Goal: Information Seeking & Learning: Get advice/opinions

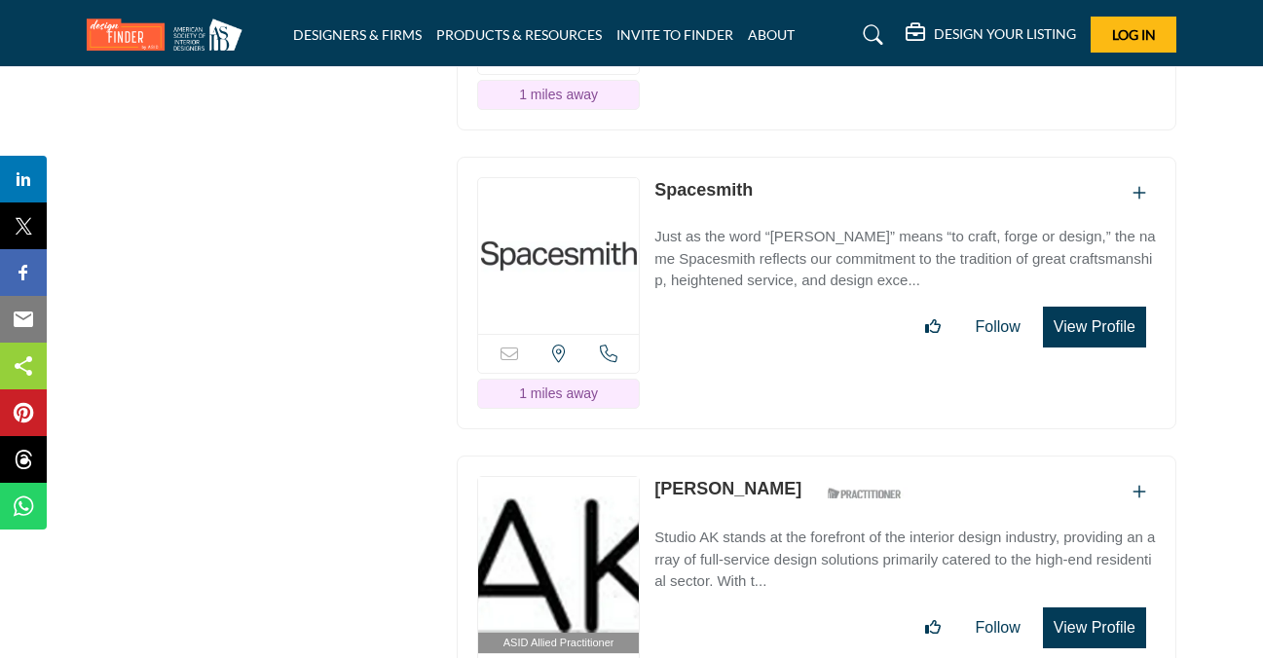
scroll to position [6526, 0]
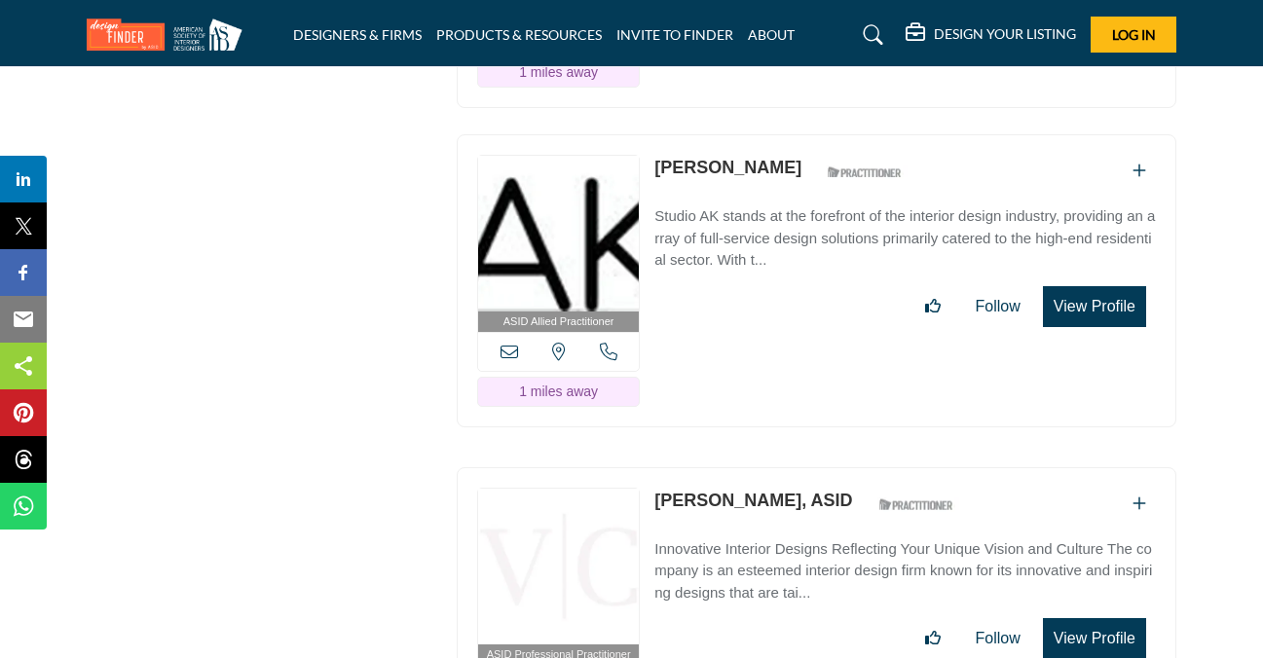
scroll to position [7013, 0]
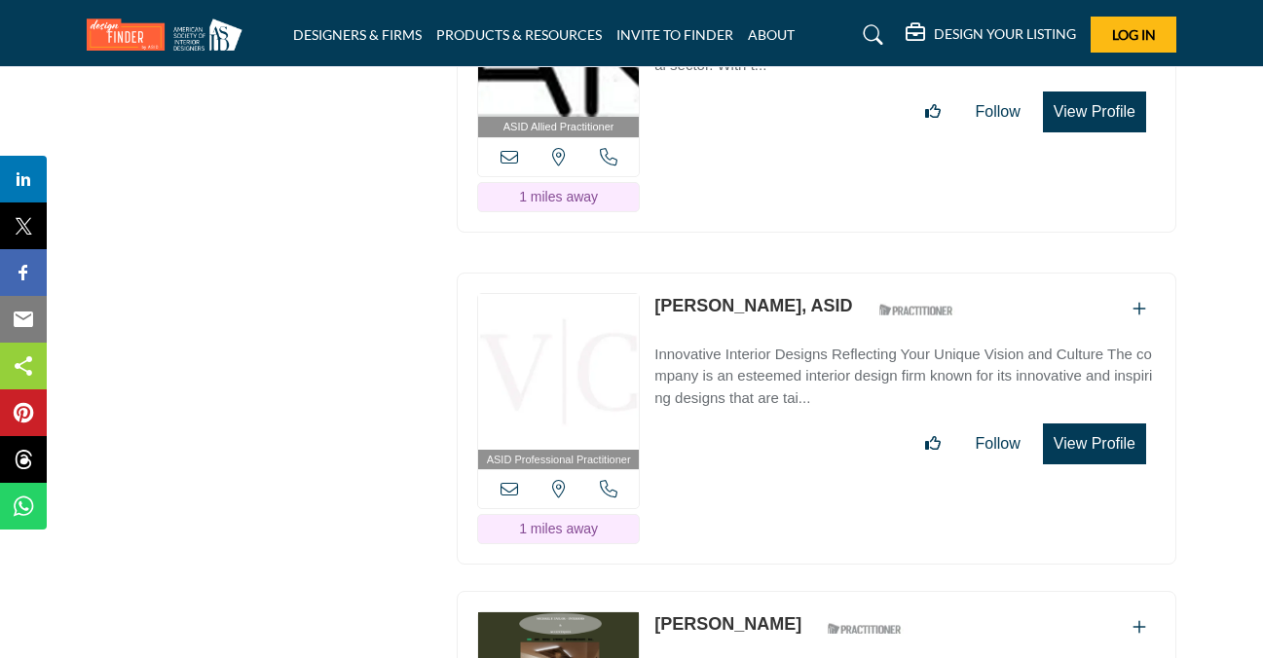
drag, startPoint x: 363, startPoint y: 514, endPoint x: 392, endPoint y: 521, distance: 29.1
click at [363, 514] on div "ASID QUALIFIED DESIGNERS & MEMBERS Find Interior Designers, firms, suppliers, a…" at bounding box center [262, 235] width 370 height 13919
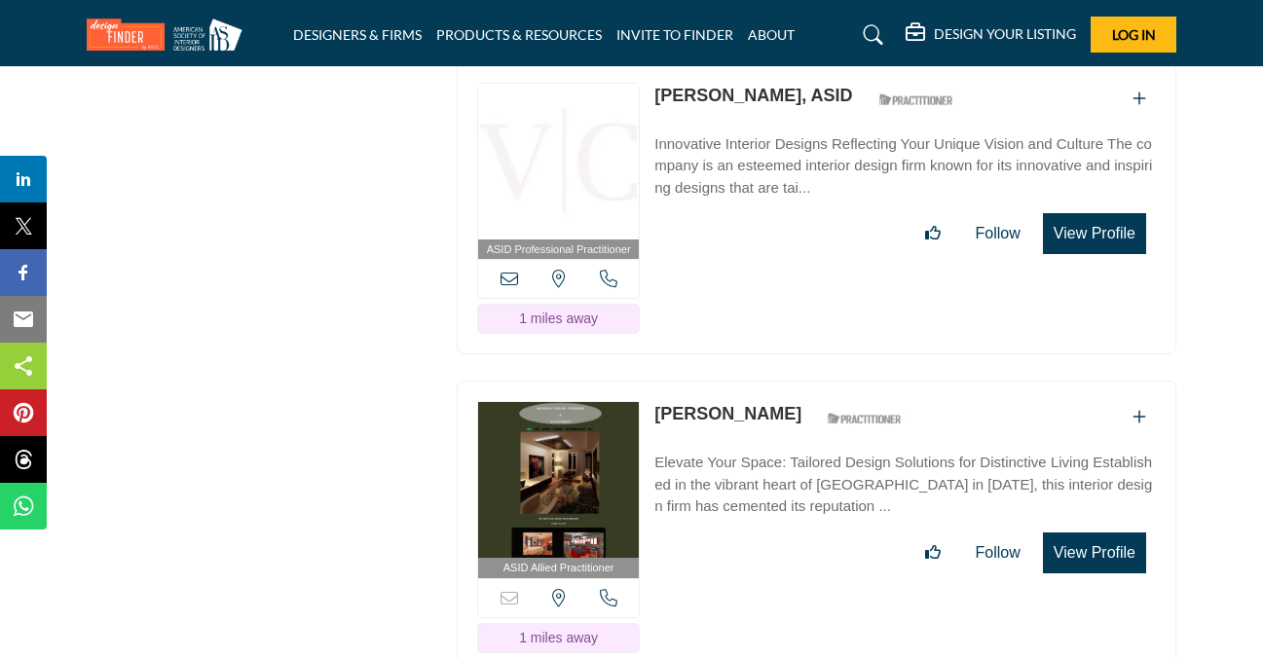
scroll to position [7306, 0]
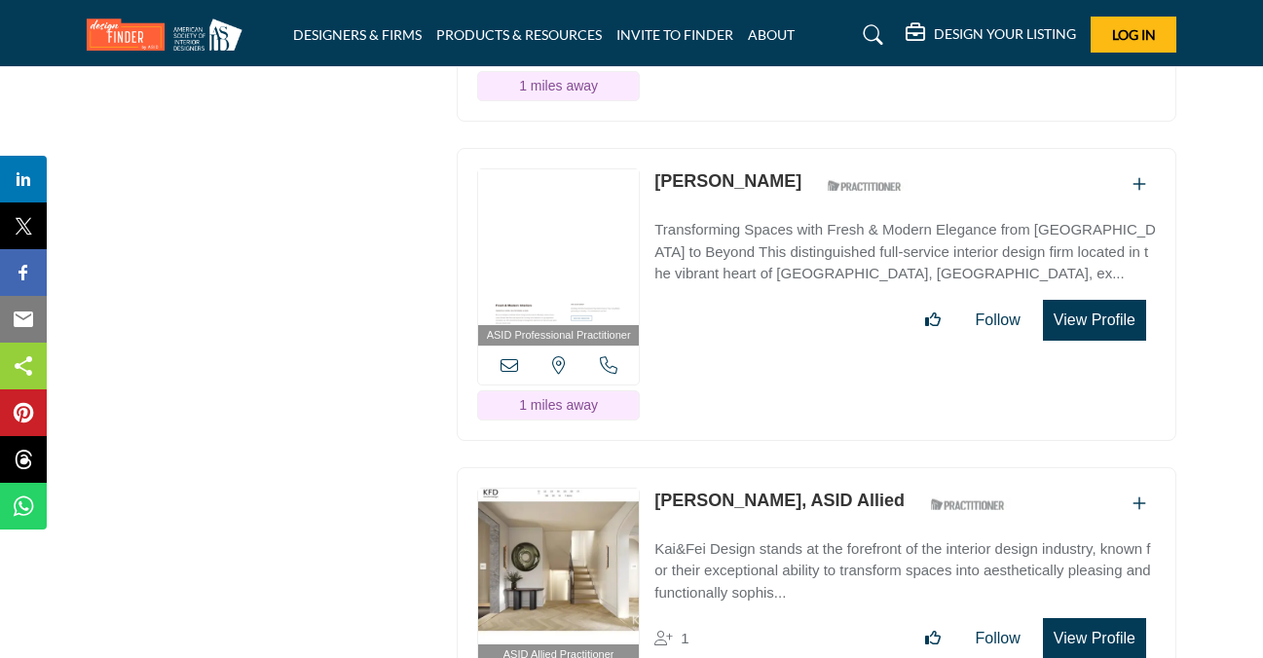
scroll to position [8280, 0]
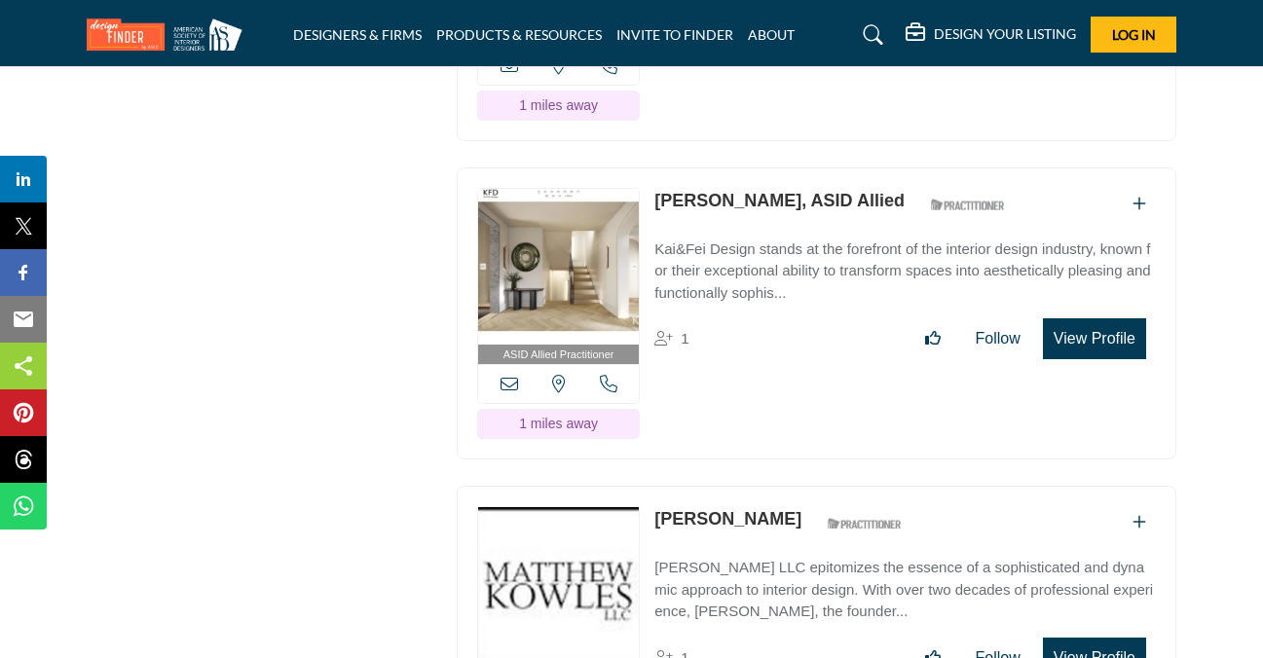
scroll to position [8572, 0]
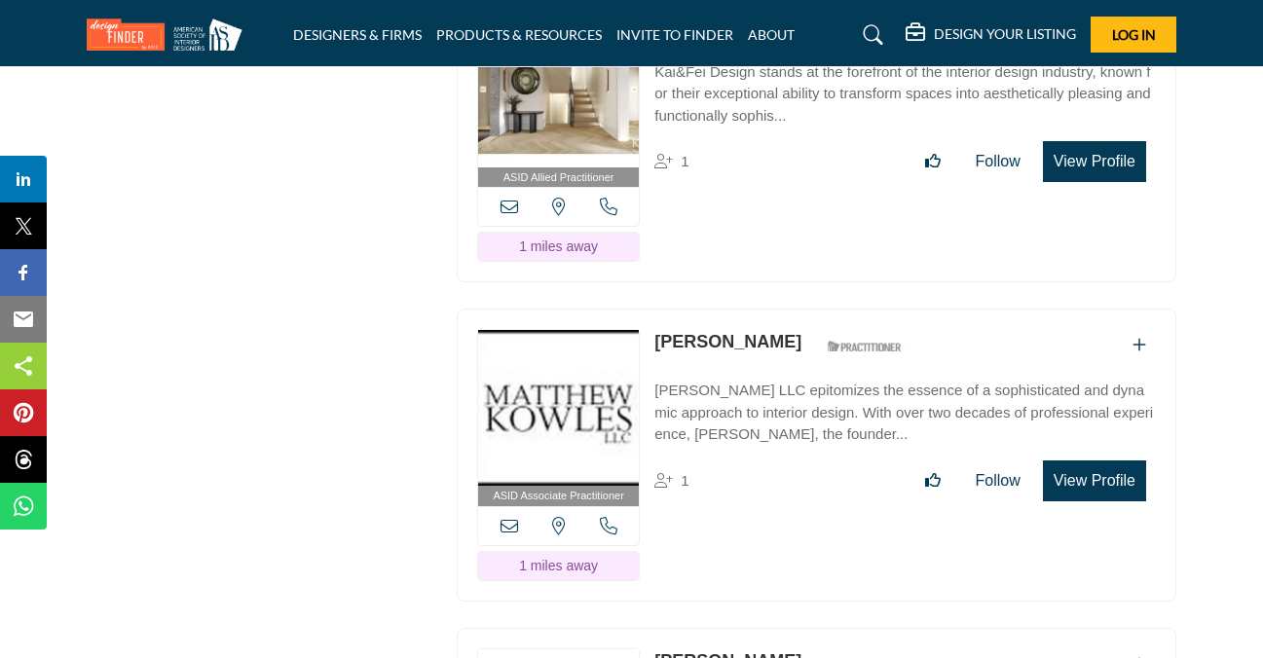
click at [750, 583] on div "ASID Associate Practitioner ASID Associate Practitioners have a degree in any m…" at bounding box center [817, 465] width 740 height 313
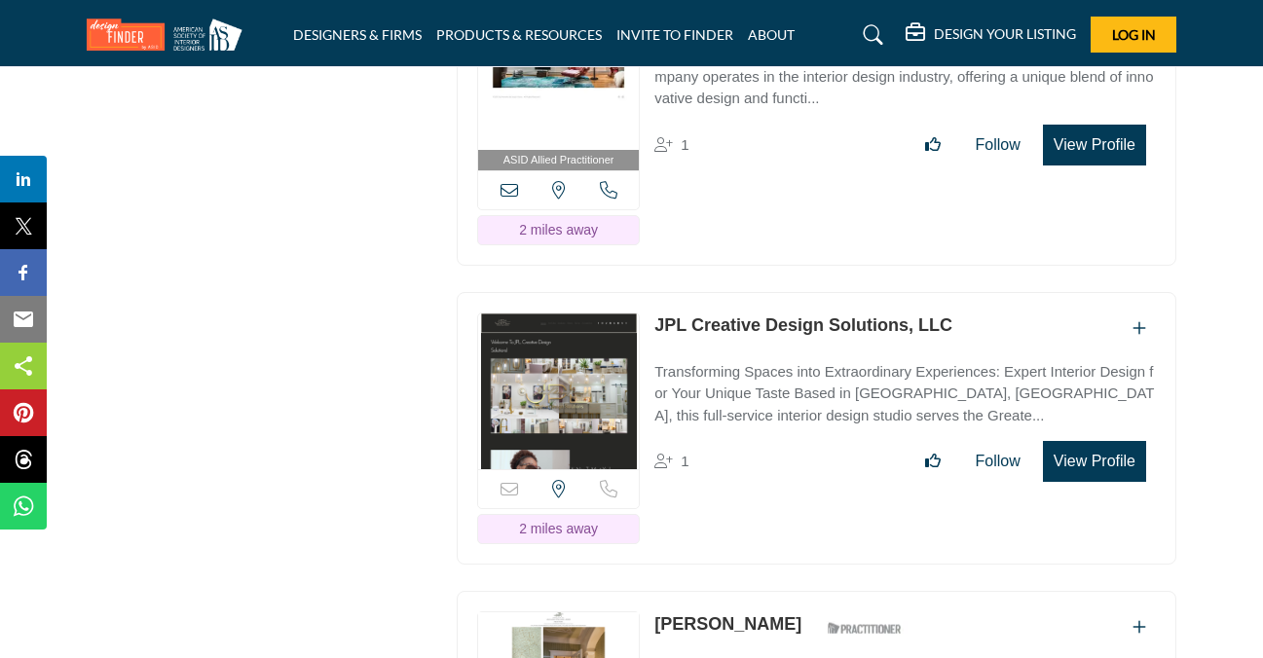
scroll to position [9838, 0]
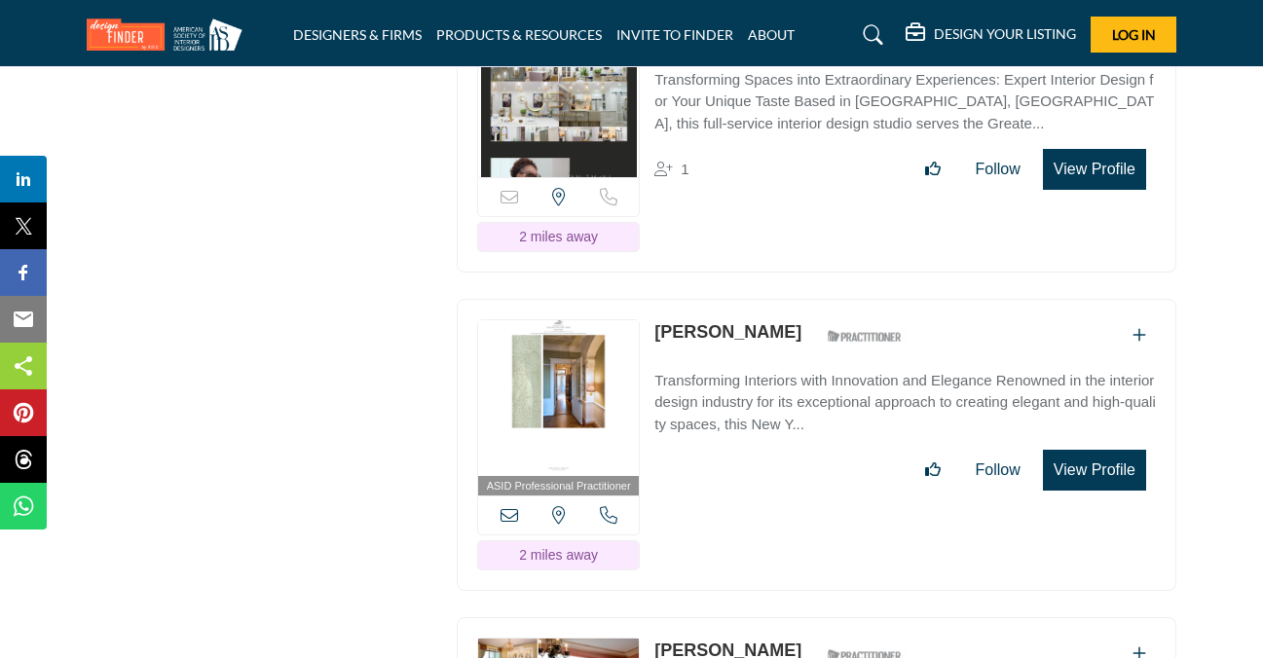
drag, startPoint x: 379, startPoint y: 385, endPoint x: 408, endPoint y: 402, distance: 34.1
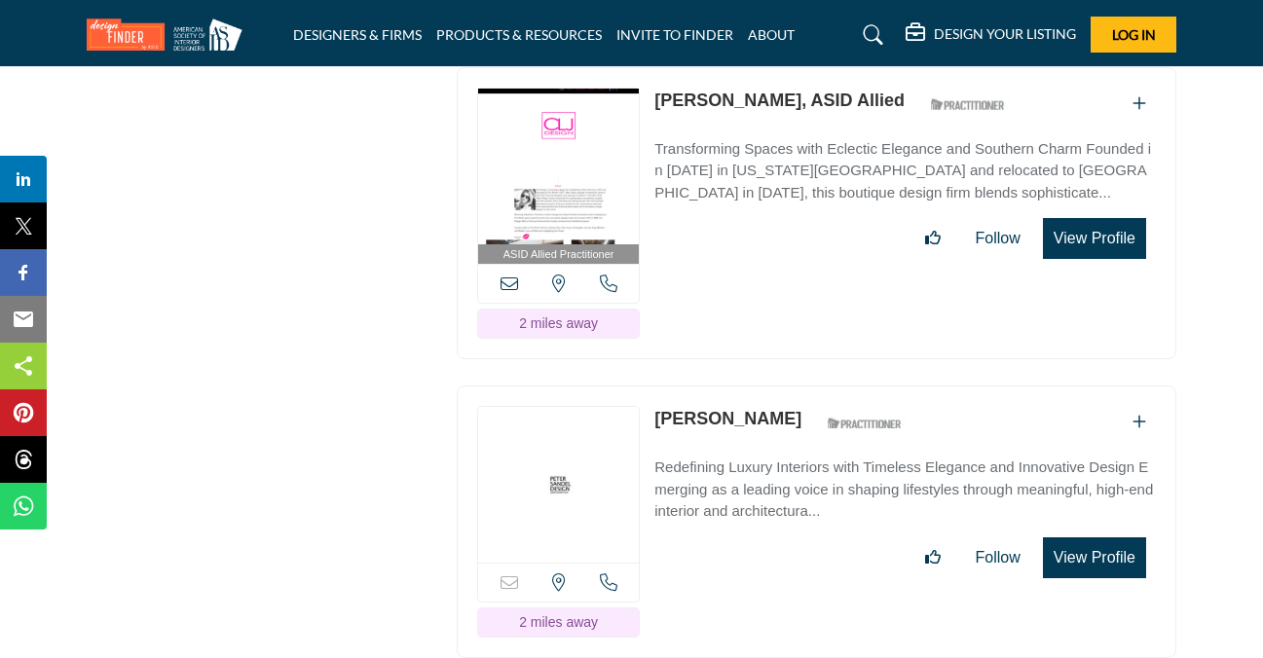
scroll to position [11007, 0]
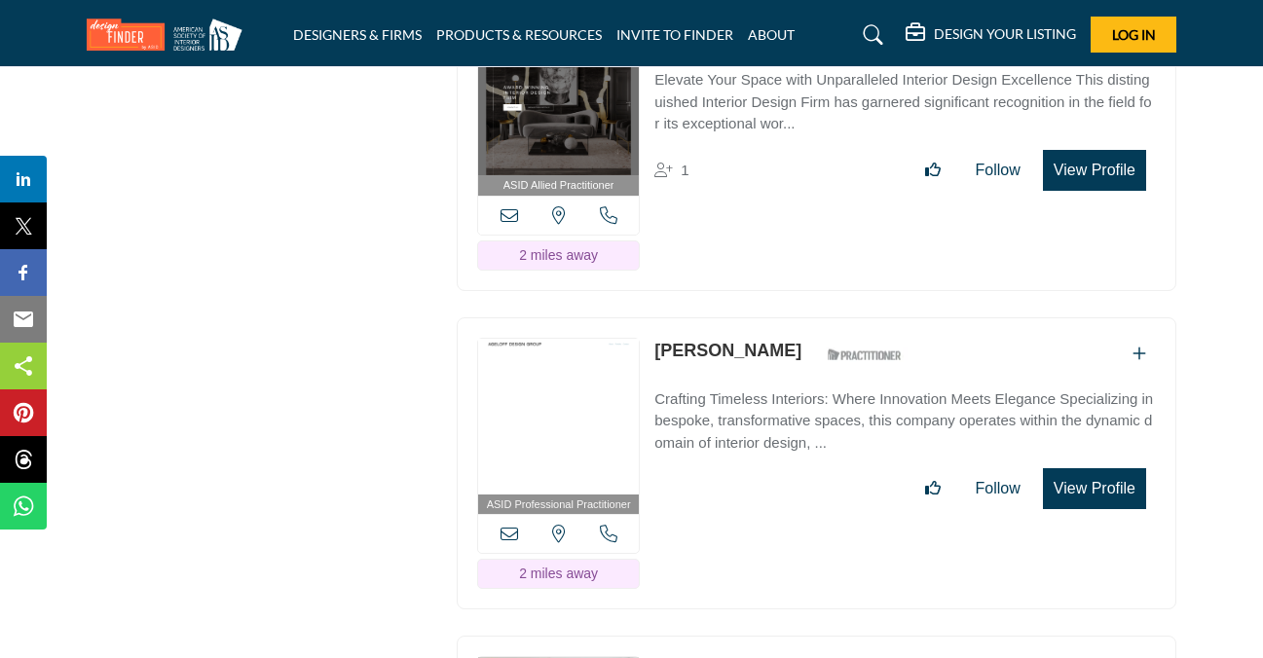
scroll to position [11397, 0]
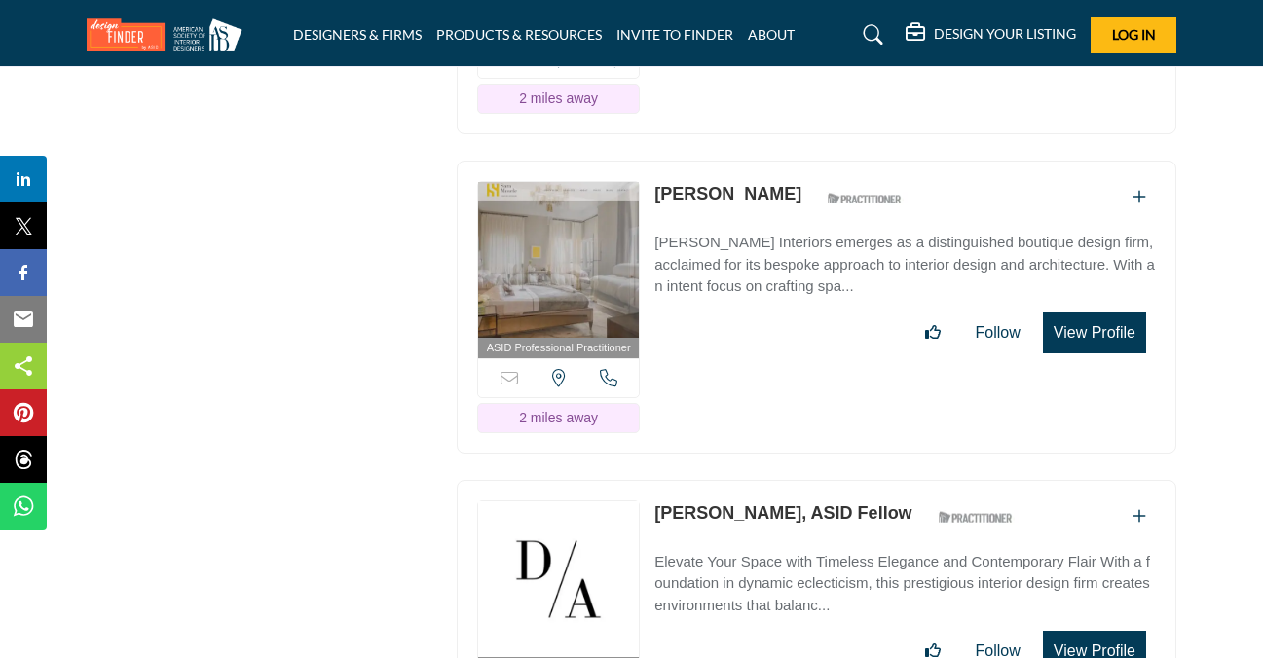
scroll to position [11884, 0]
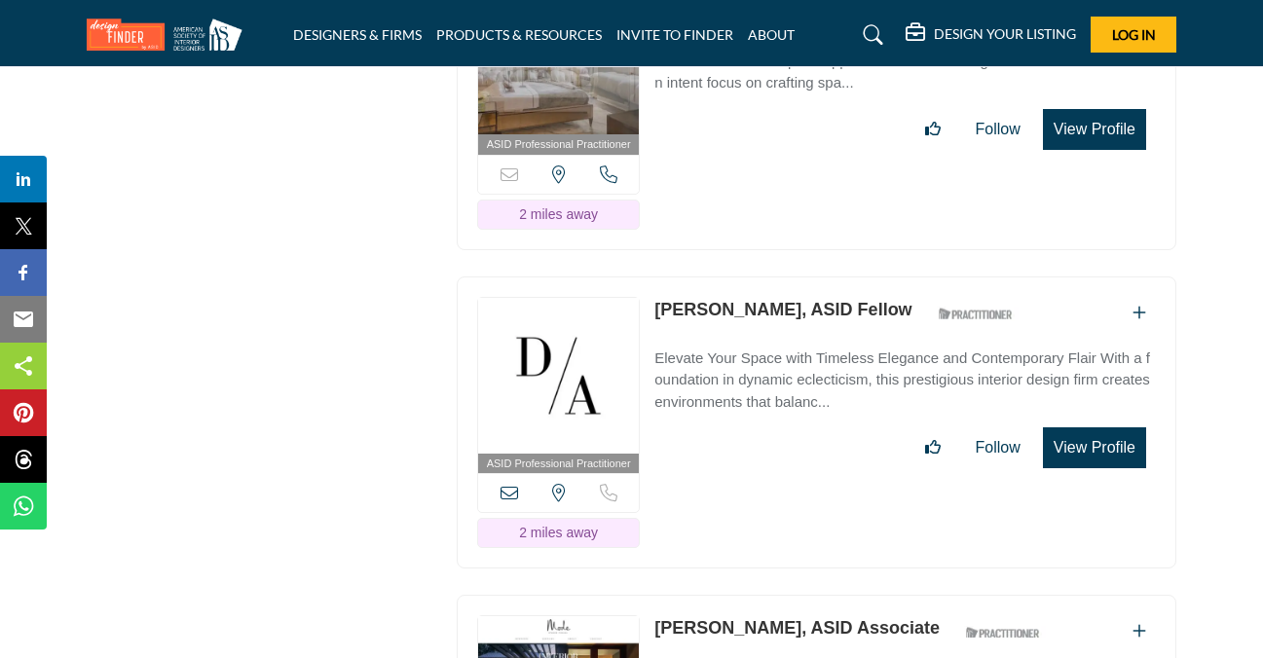
scroll to position [12079, 0]
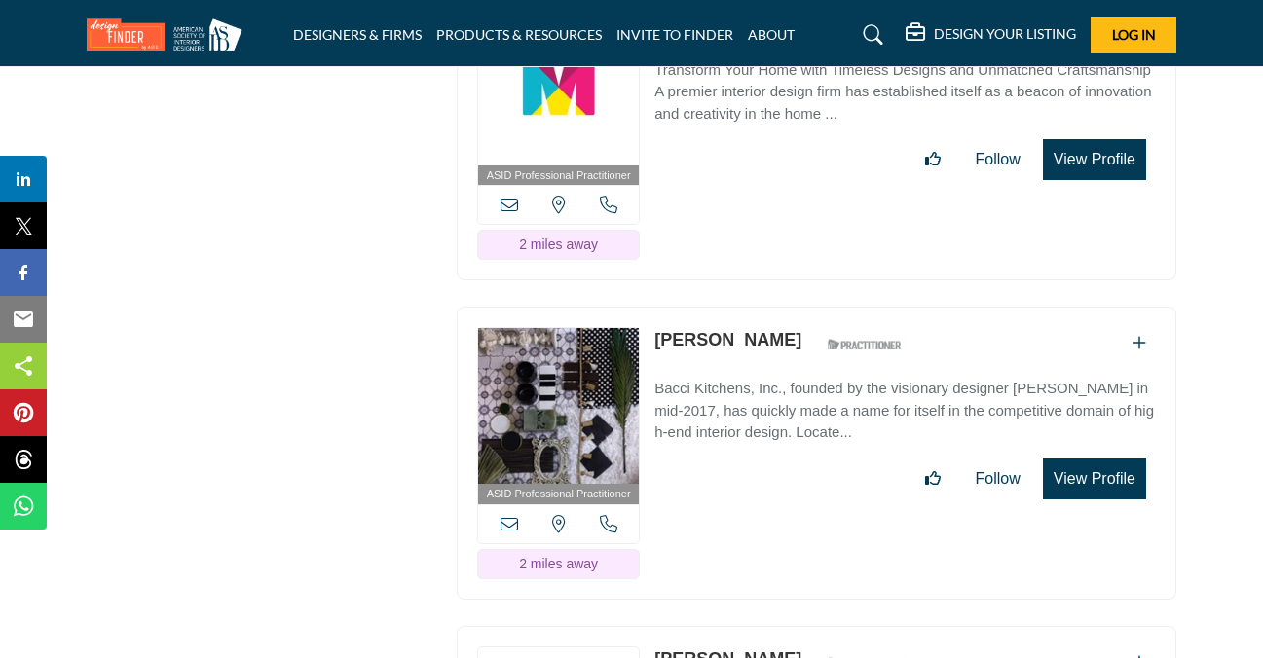
scroll to position [13053, 0]
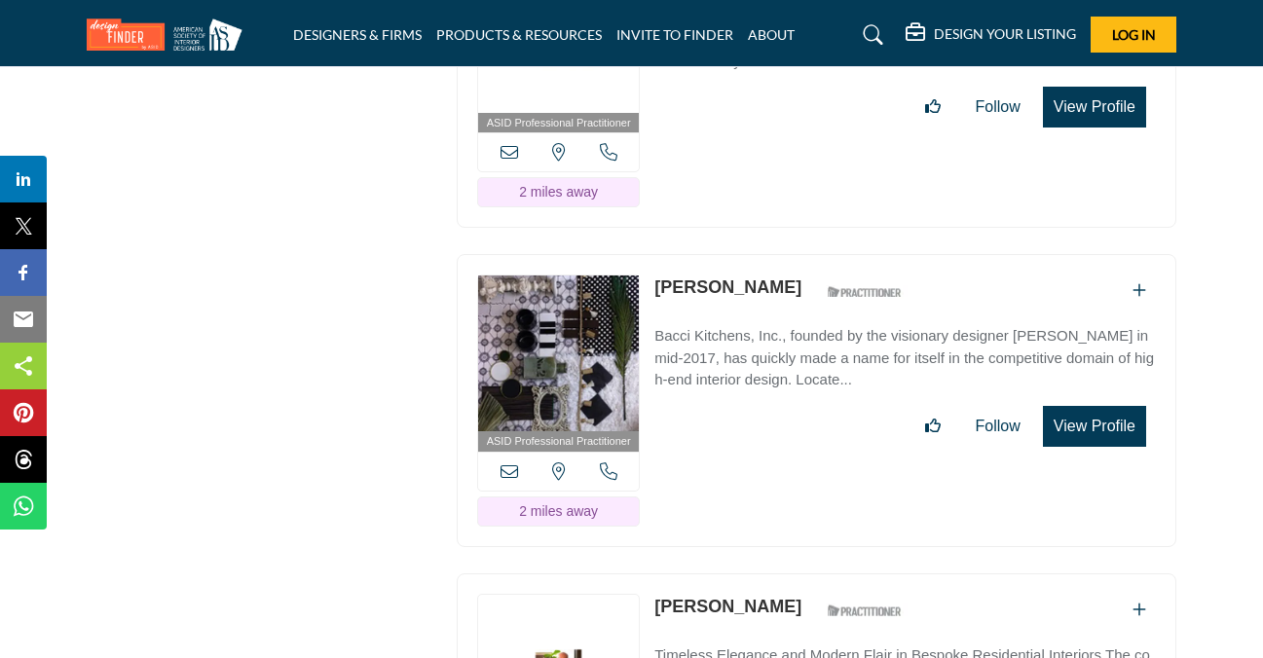
drag, startPoint x: 195, startPoint y: 317, endPoint x: 363, endPoint y: 352, distance: 172.1
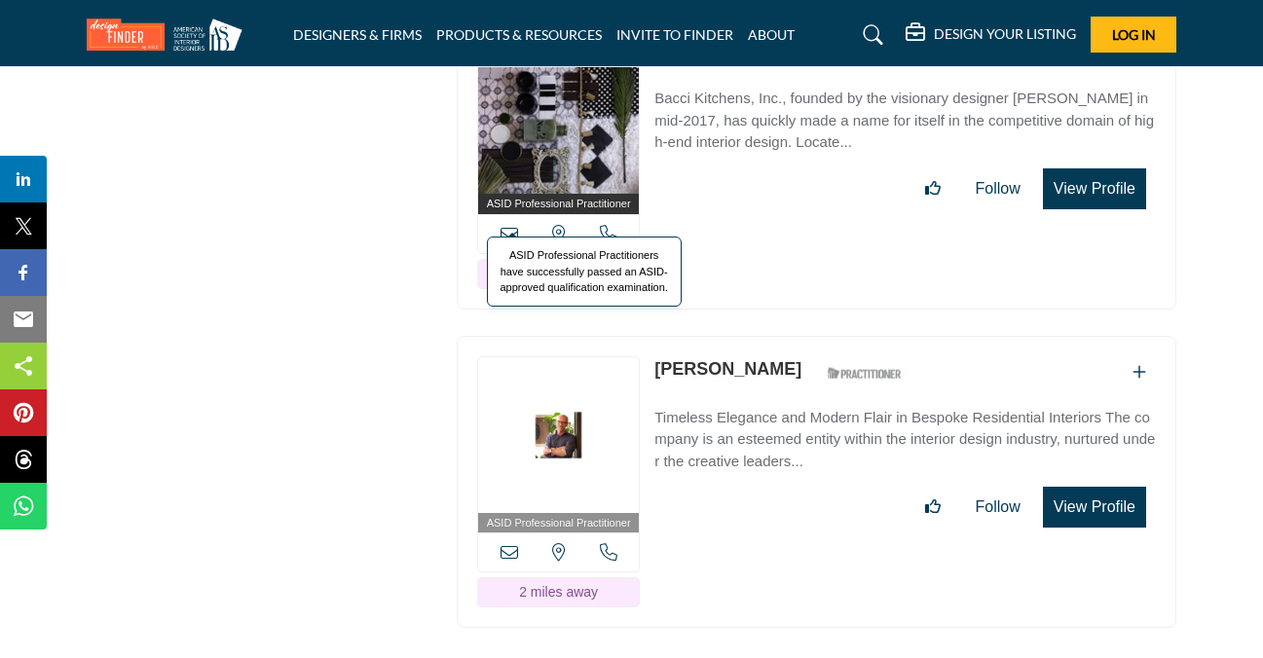
scroll to position [13442, 0]
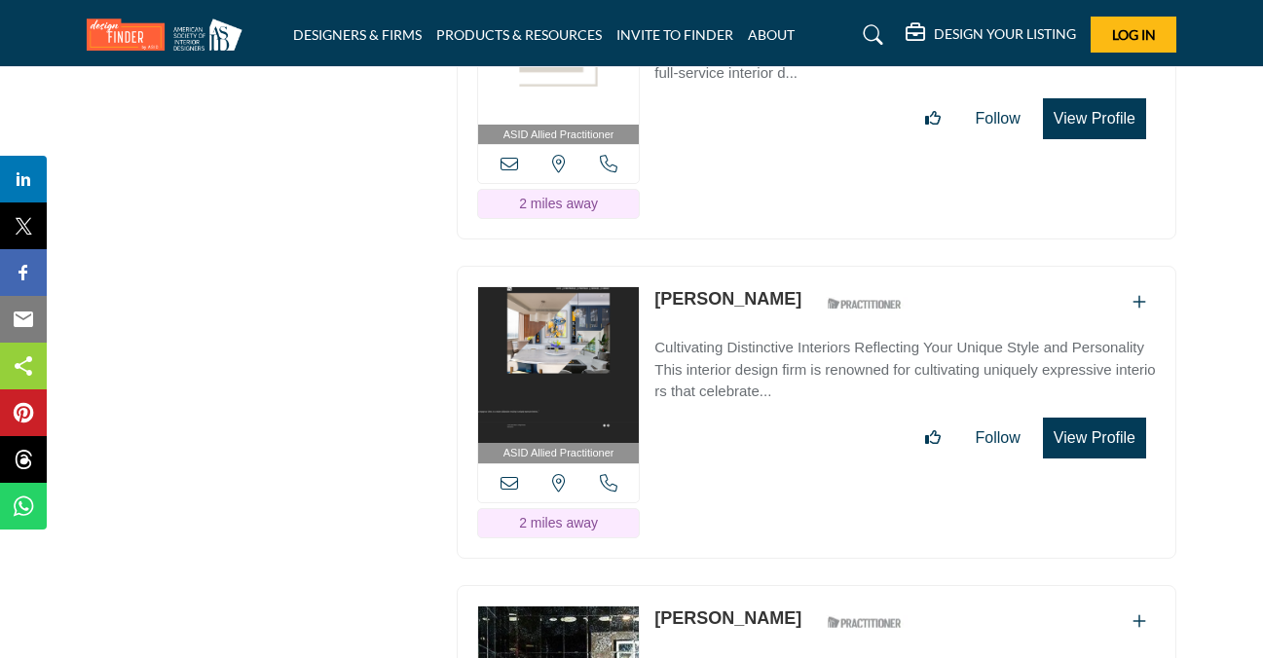
scroll to position [15001, 0]
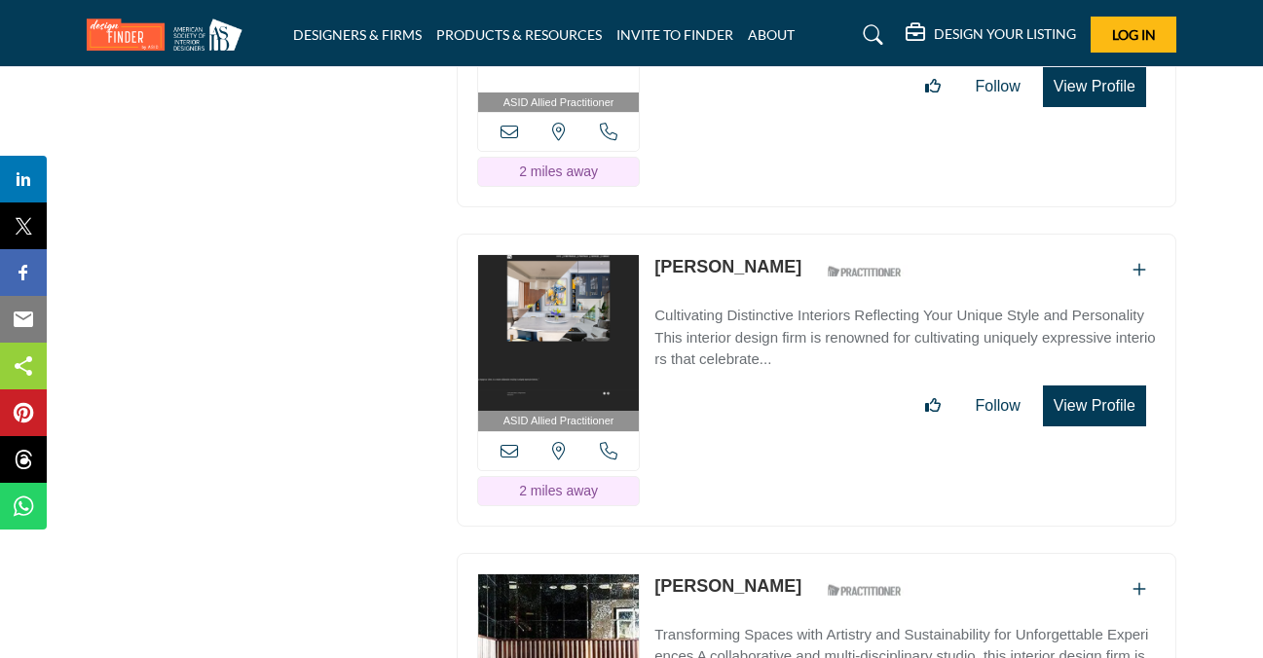
drag, startPoint x: 363, startPoint y: 436, endPoint x: 405, endPoint y: 433, distance: 42.0
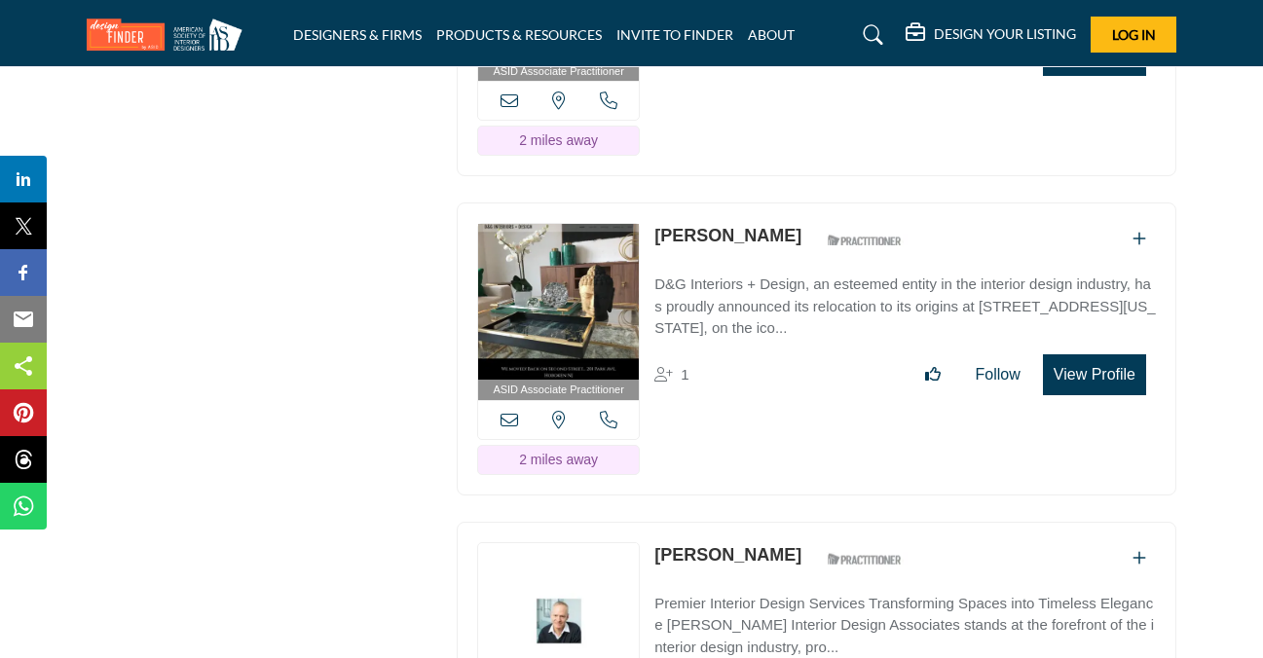
scroll to position [15780, 0]
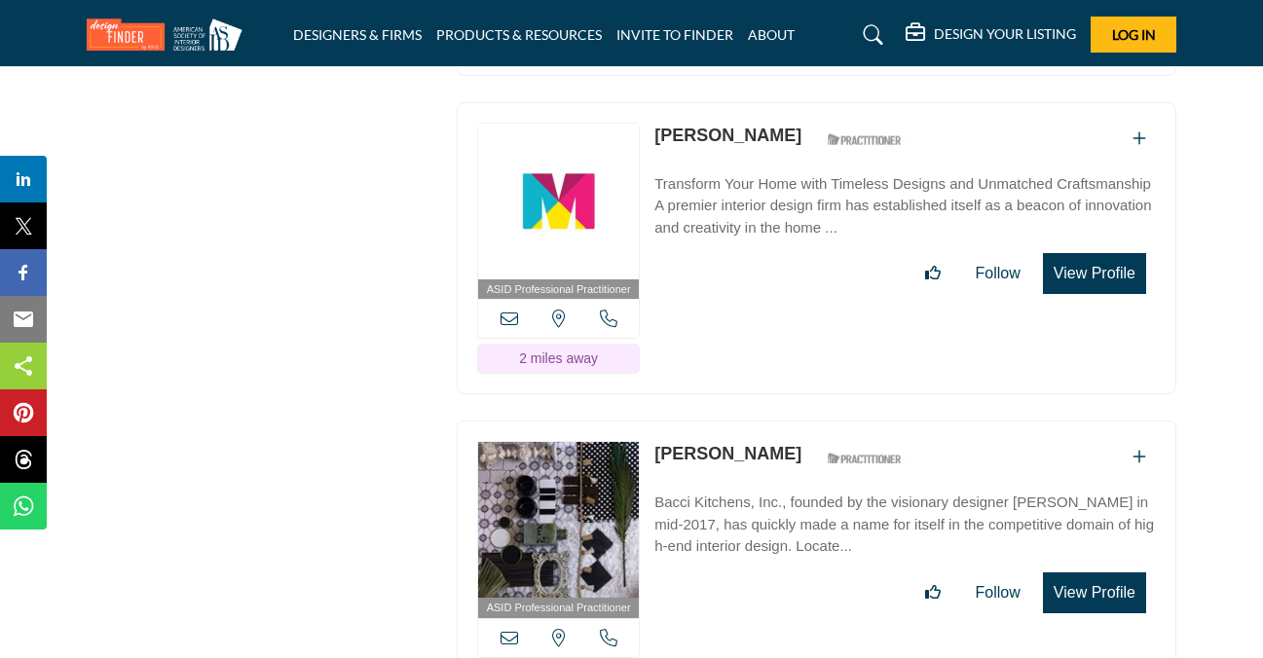
scroll to position [12566, 0]
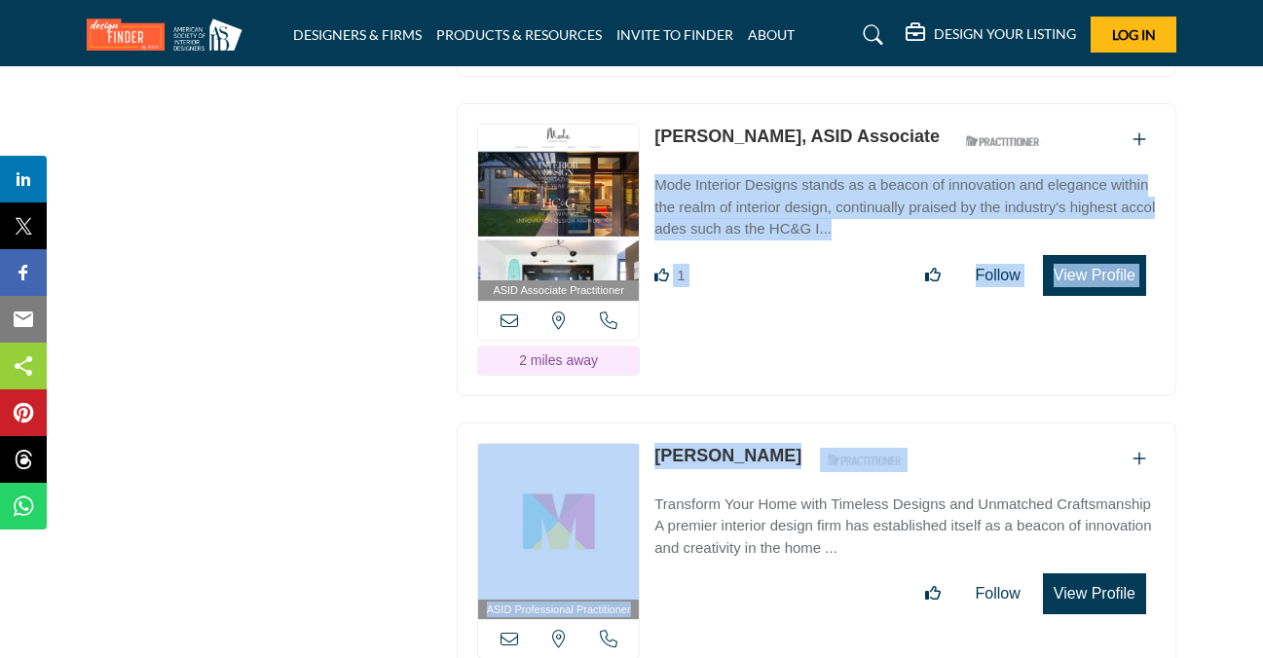
drag, startPoint x: 1262, startPoint y: 398, endPoint x: 1223, endPoint y: 103, distance: 297.7
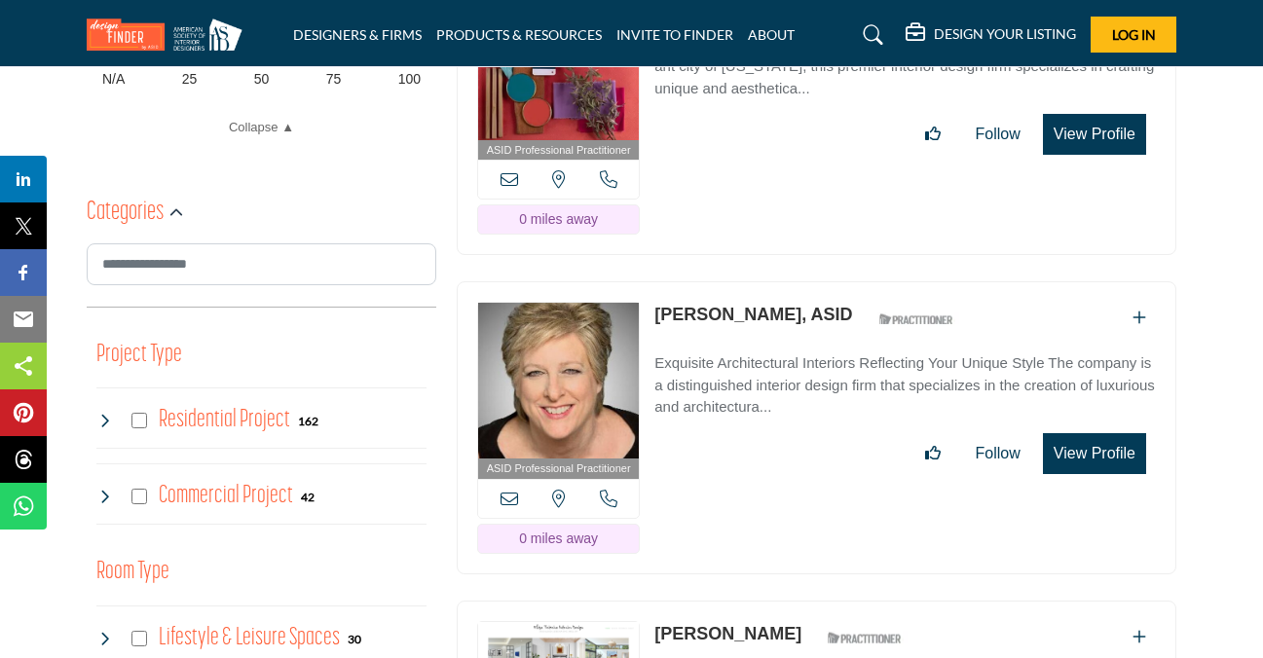
scroll to position [938, 0]
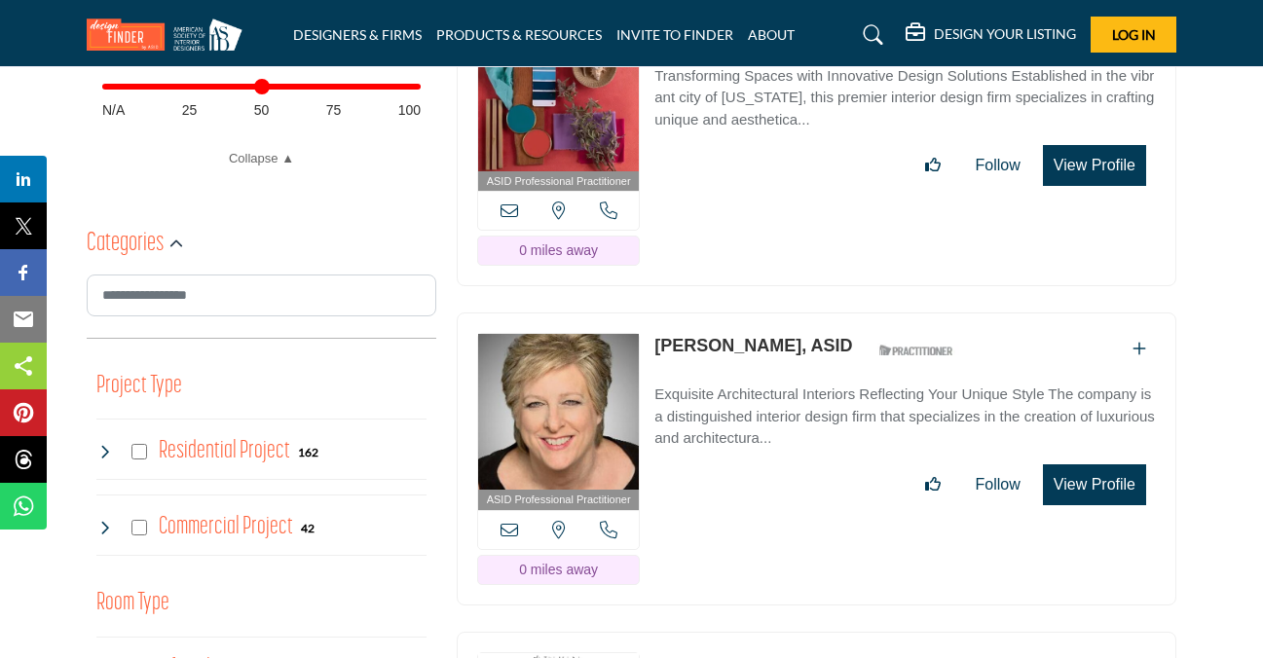
click at [162, 528] on h4 "Commercial Project" at bounding box center [226, 527] width 134 height 34
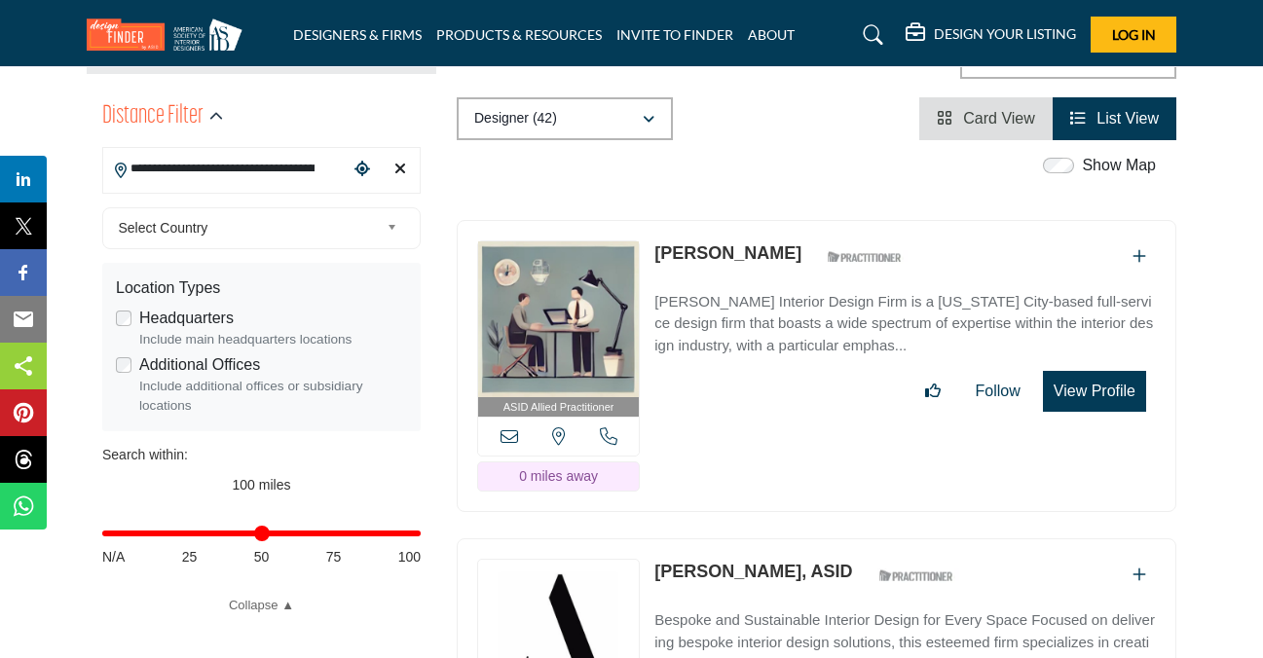
scroll to position [451, 0]
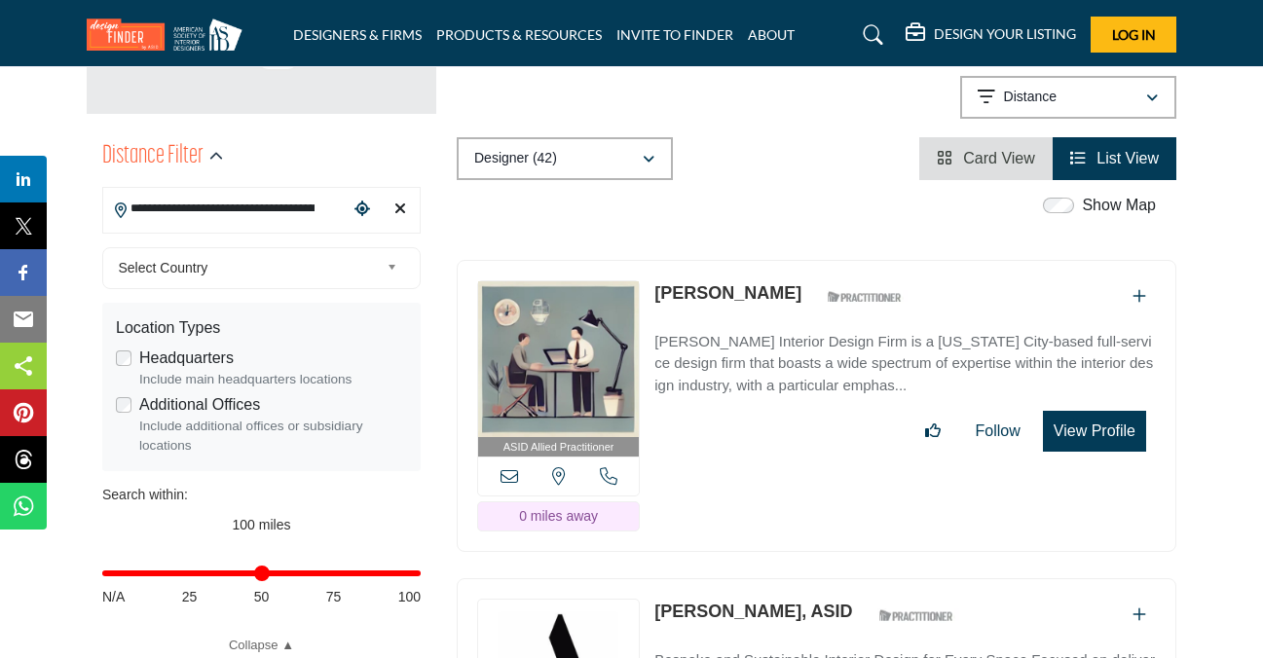
click at [742, 409] on div "Lisa Patch ASID Qualified Practitioner who validates work and experience to hol…" at bounding box center [906, 367] width 502 height 172
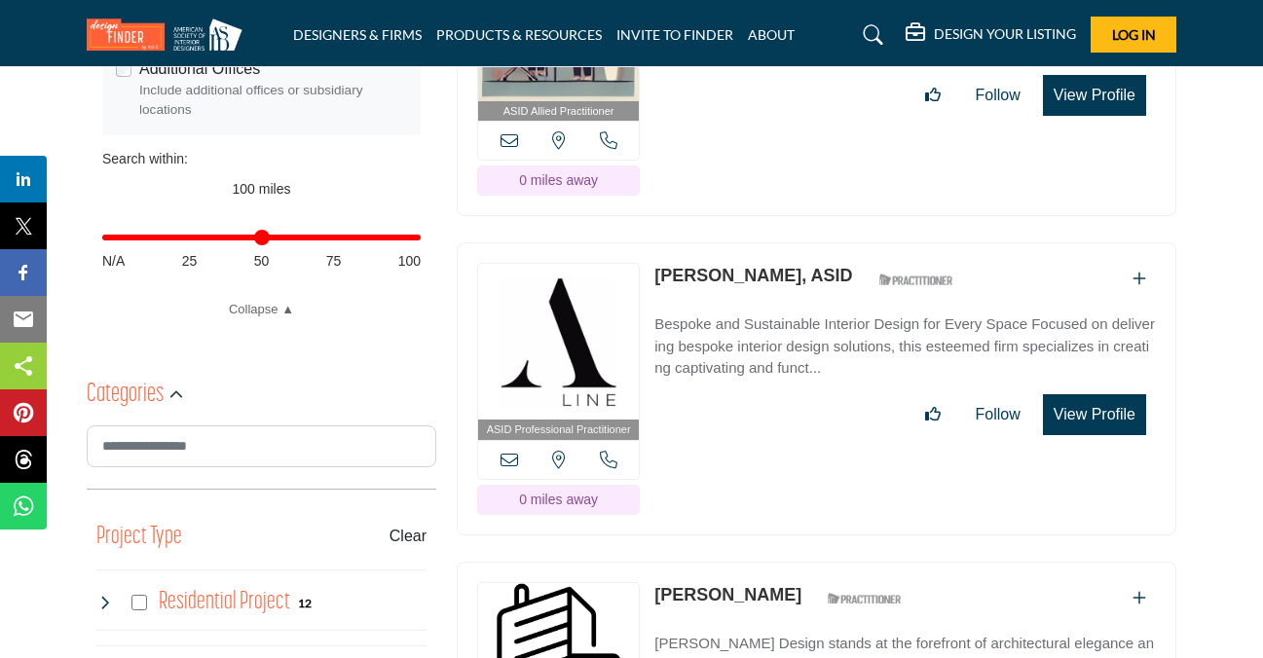
scroll to position [743, 0]
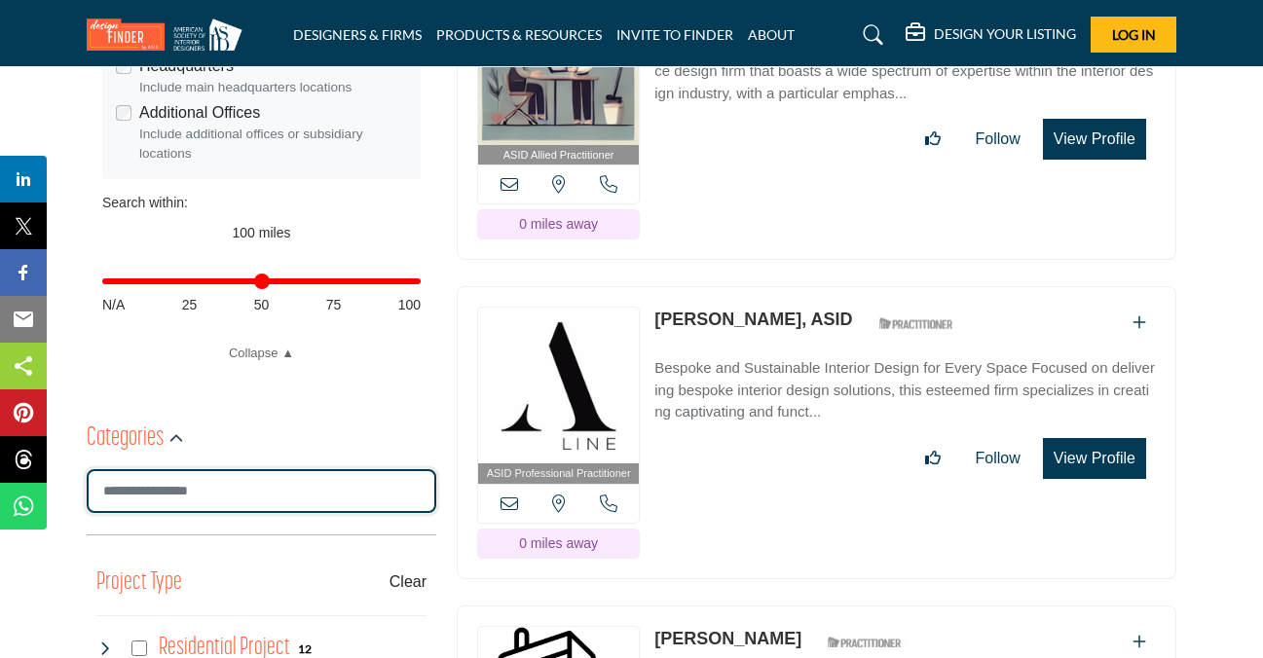
click at [248, 492] on input "Search Category" at bounding box center [262, 492] width 350 height 44
click at [313, 489] on input "Search Category" at bounding box center [262, 492] width 350 height 44
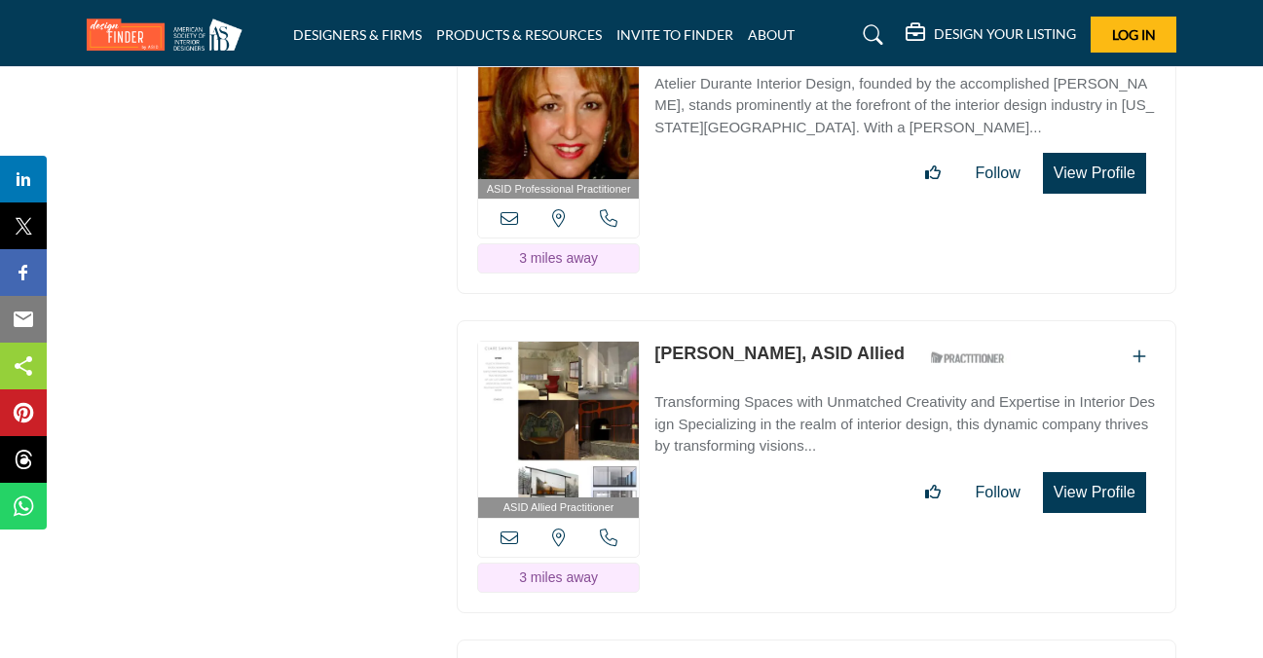
scroll to position [2920, 0]
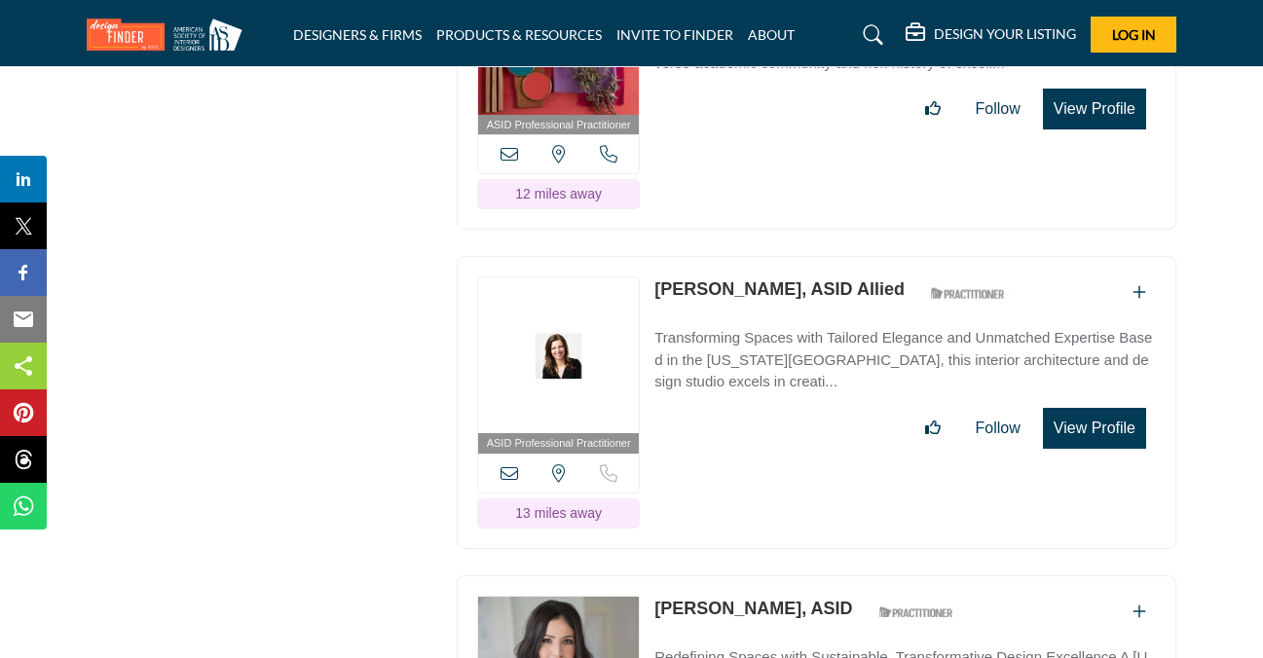
scroll to position [4966, 0]
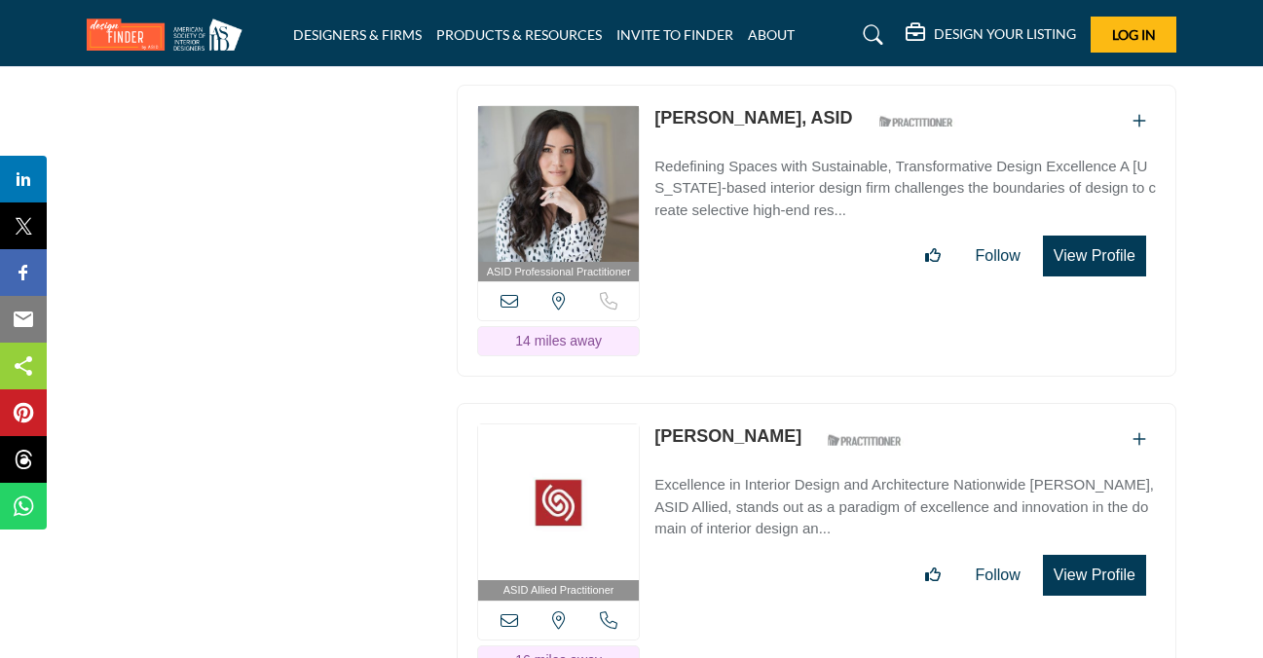
scroll to position [5161, 0]
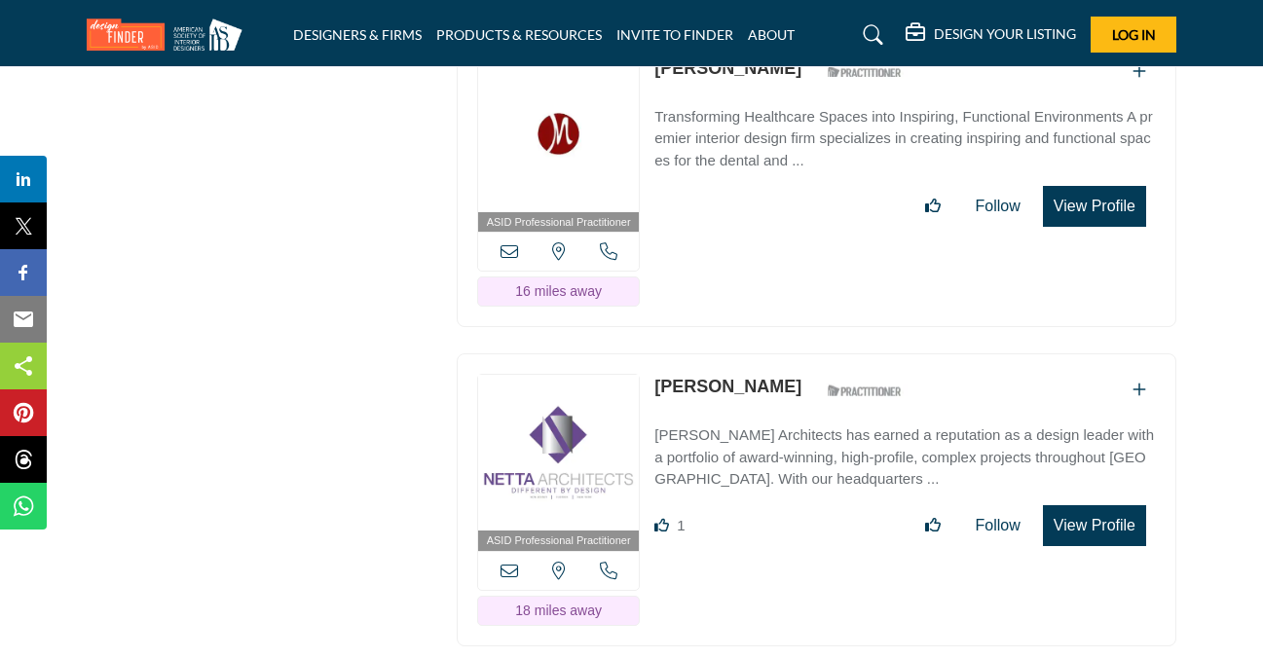
scroll to position [6135, 0]
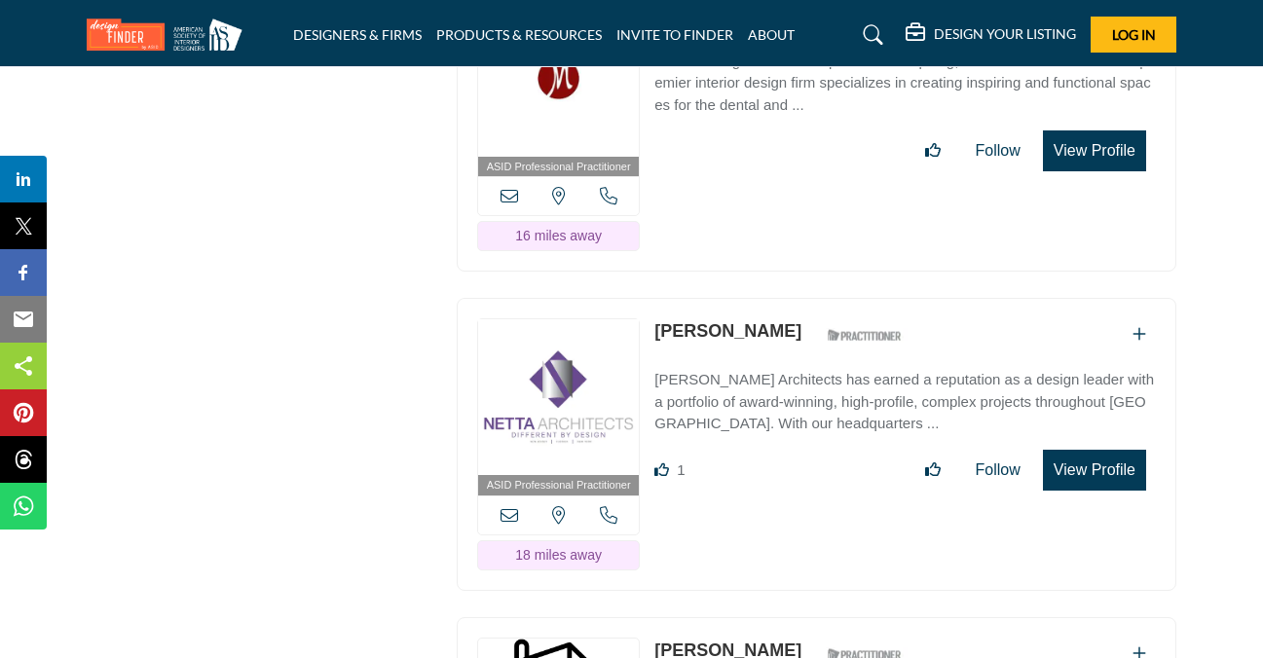
click at [467, 411] on div "ASID Professional Practitioner ASID Professional Practitioners have successfull…" at bounding box center [817, 444] width 720 height 293
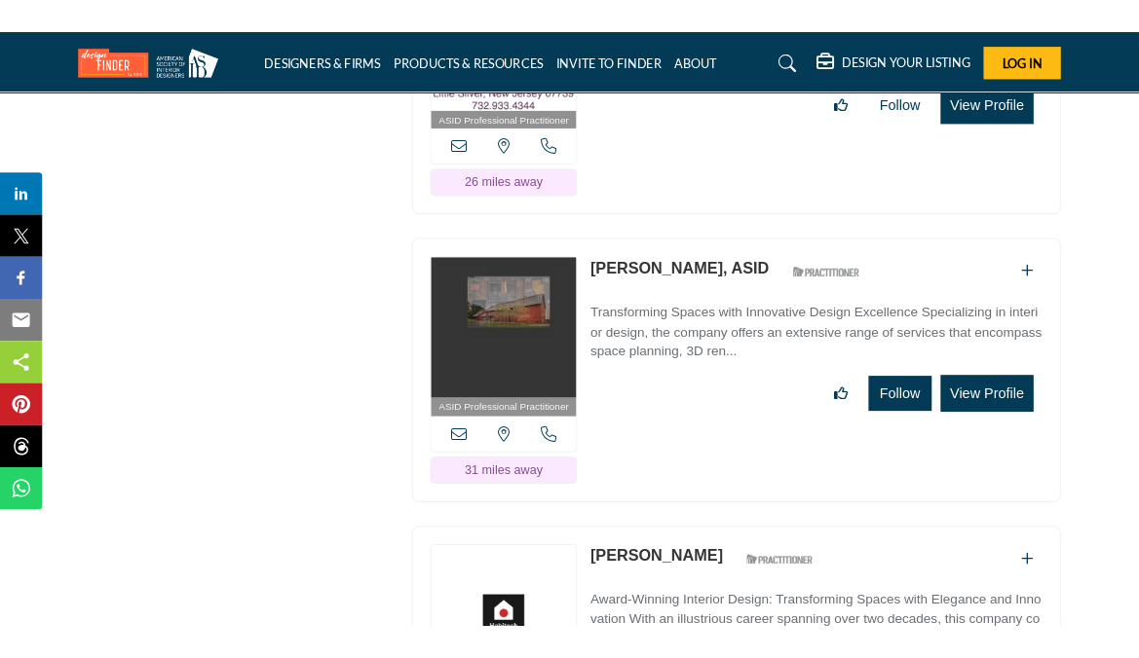
scroll to position [7498, 0]
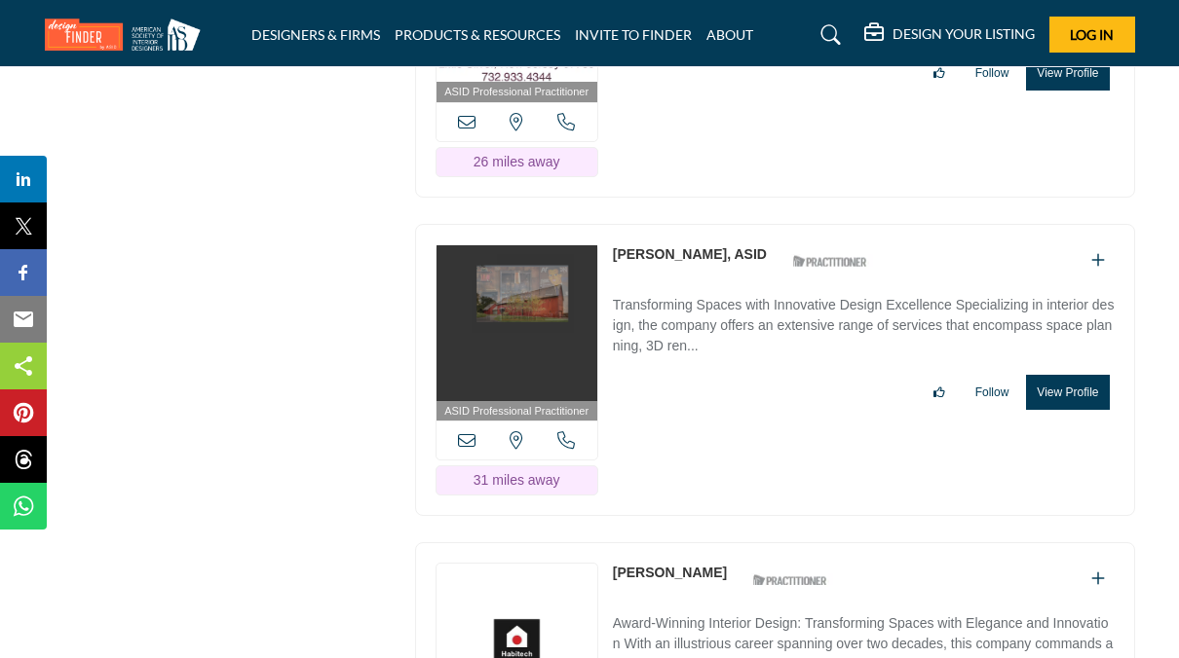
click at [1138, 103] on div "ASID Professional Practitioner ASID Professional Practitioners have successfull…" at bounding box center [774, 61] width 740 height 313
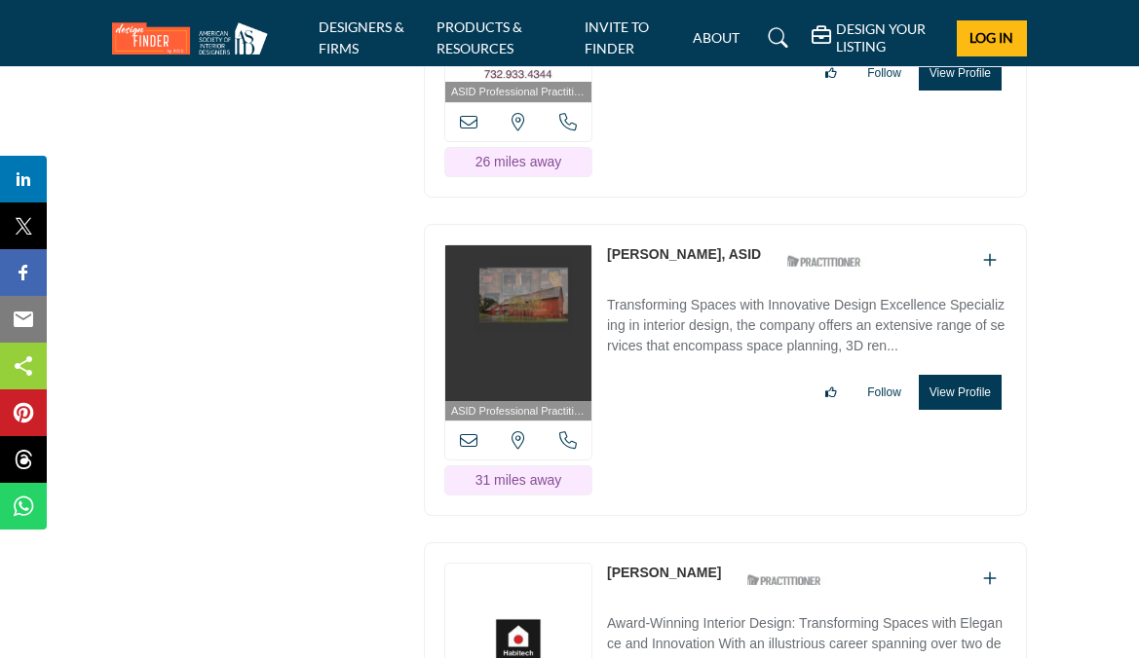
drag, startPoint x: 989, startPoint y: 146, endPoint x: 859, endPoint y: 136, distance: 129.9
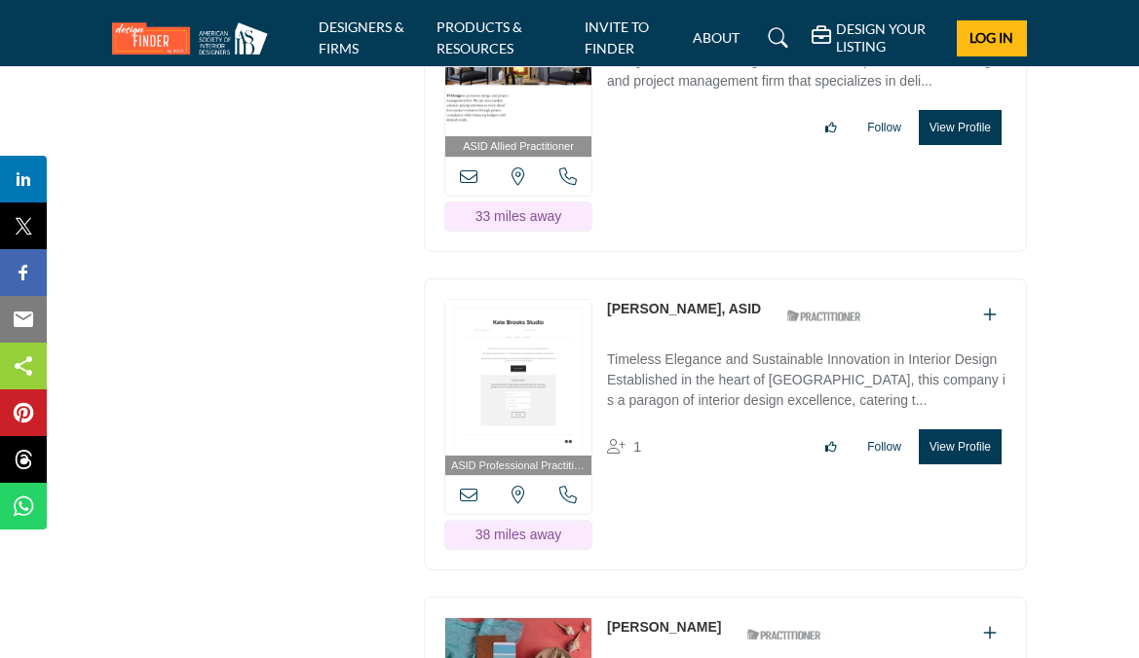
scroll to position [9057, 0]
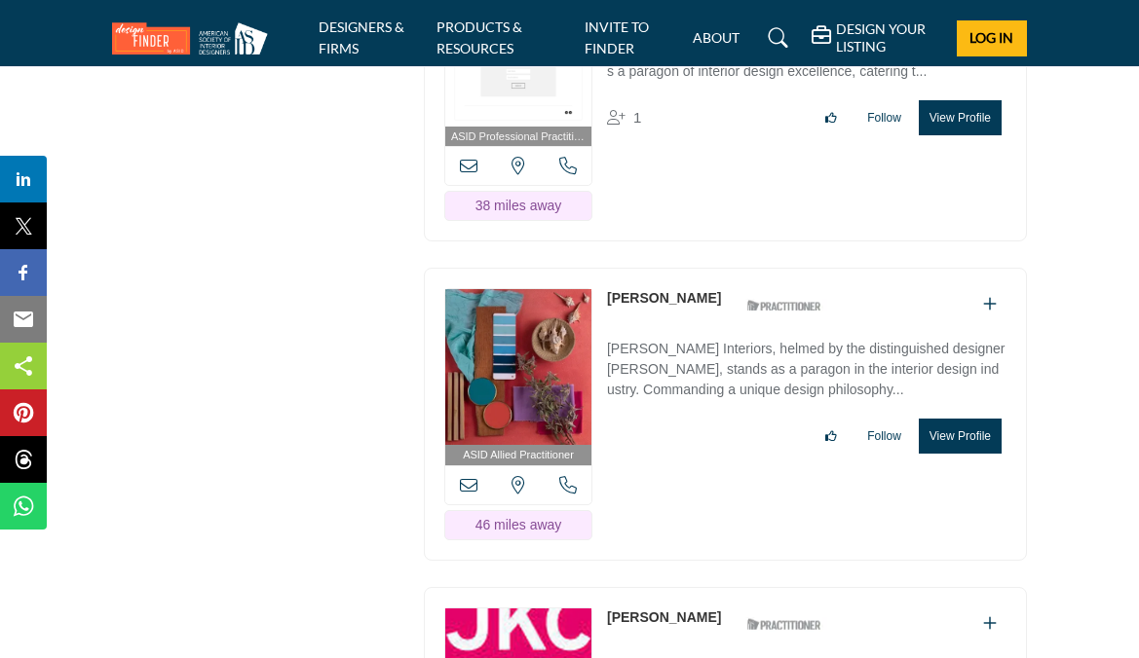
scroll to position [9349, 0]
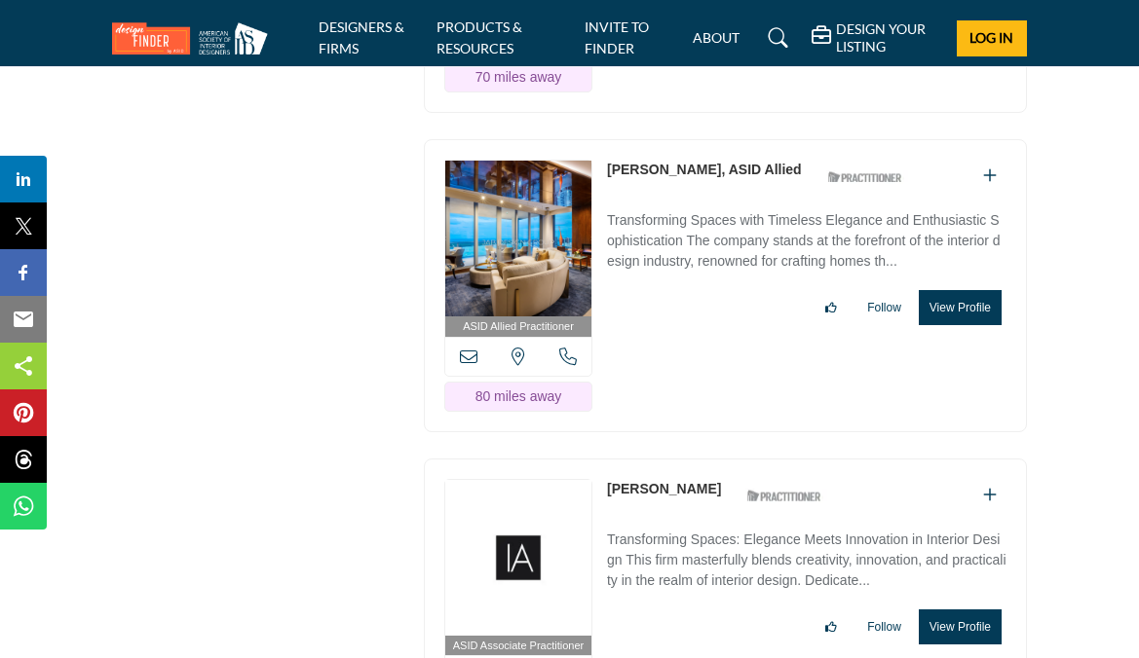
scroll to position [11395, 0]
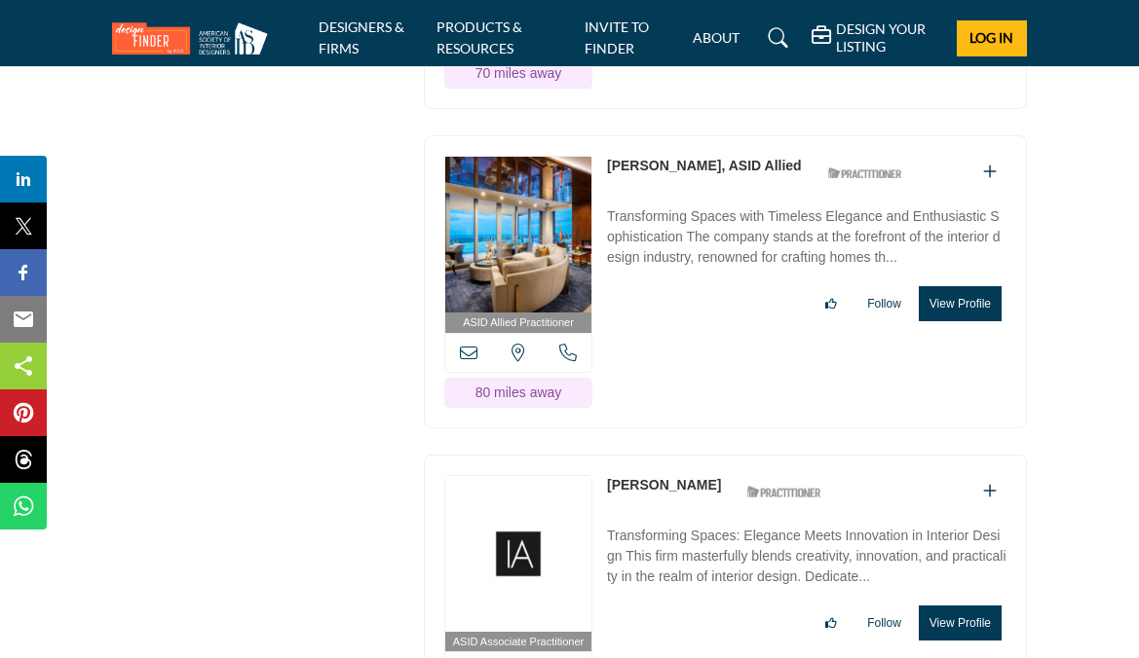
click at [450, 357] on div "[US_STATE], [GEOGRAPHIC_DATA]" at bounding box center [518, 352] width 146 height 39
click at [378, 33] on link "DESIGNERS & FIRMS" at bounding box center [362, 38] width 86 height 38
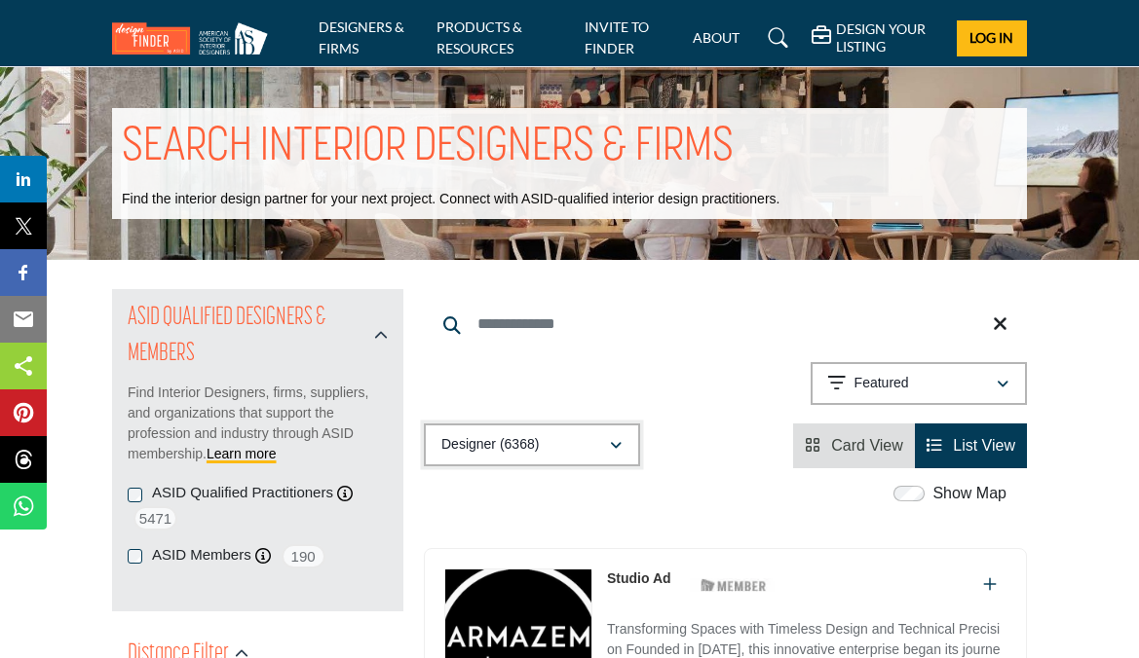
click at [601, 454] on div "Designer (6368)" at bounding box center [525, 444] width 168 height 23
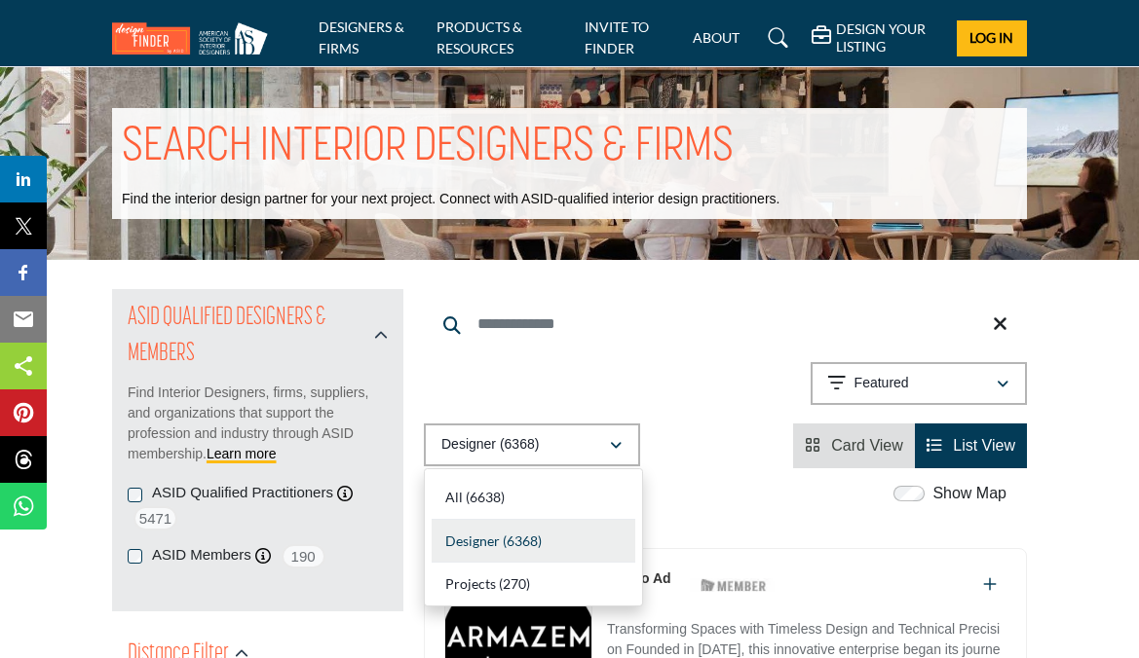
click at [620, 536] on div "Designer (6368)" at bounding box center [534, 542] width 204 height 44
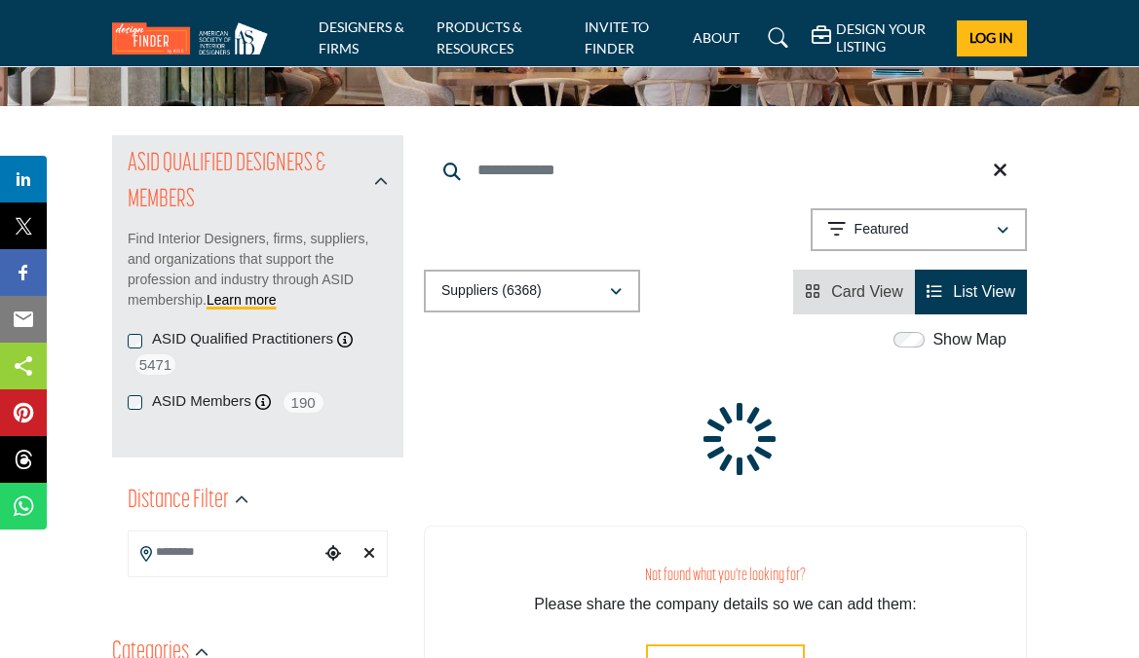
scroll to position [292, 0]
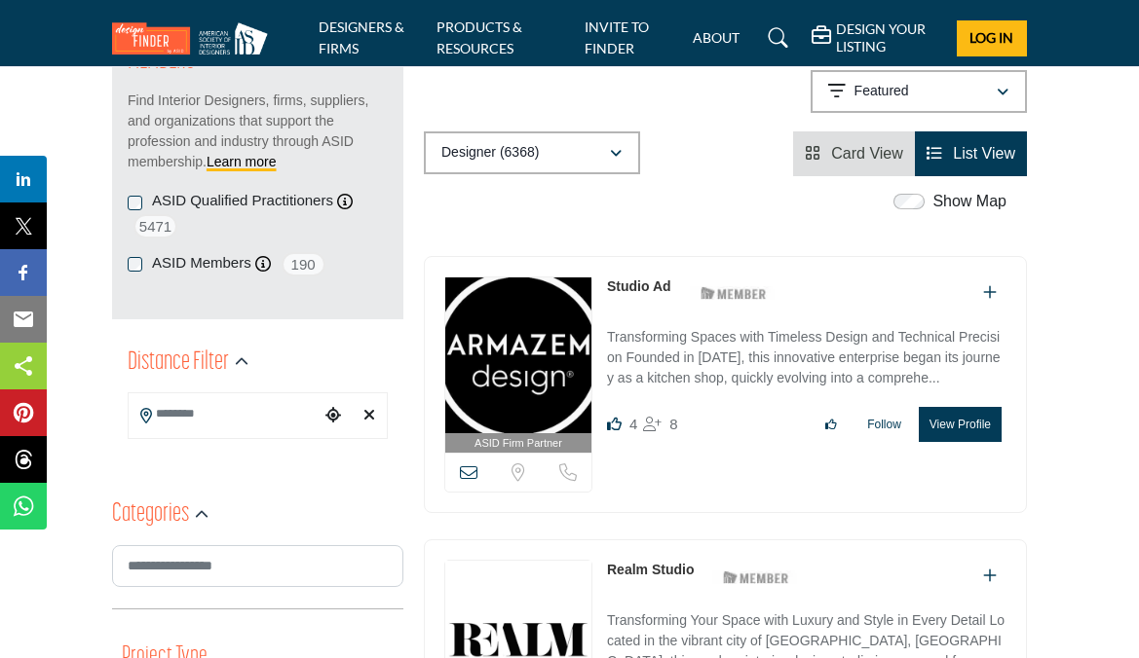
click at [261, 420] on input "Search Location" at bounding box center [225, 414] width 192 height 38
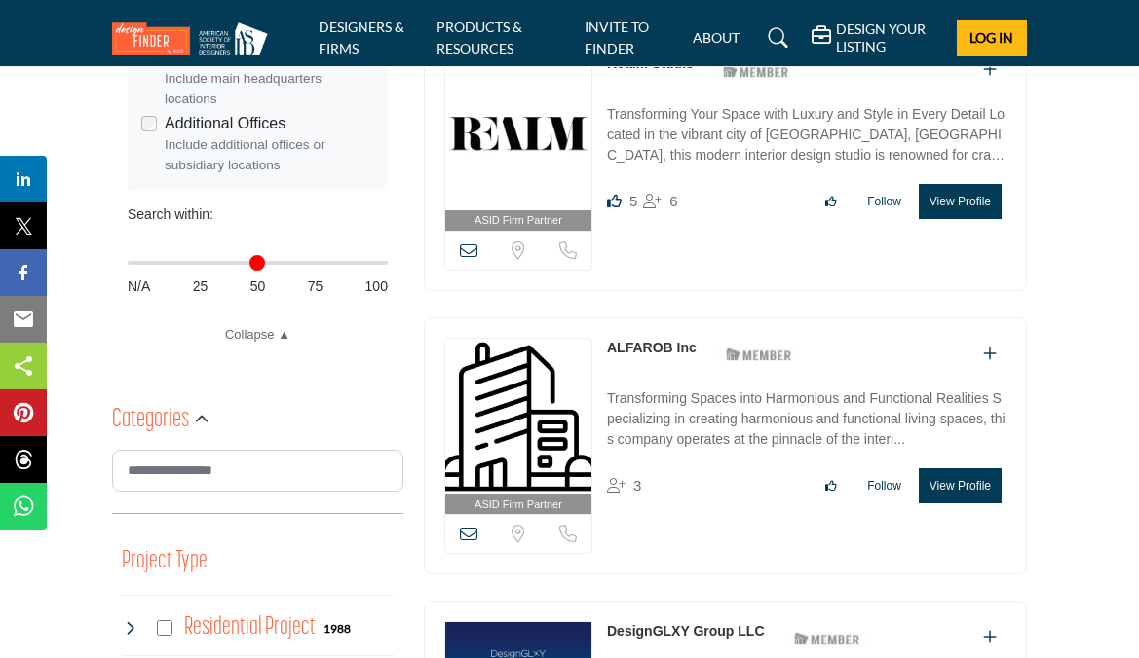
scroll to position [974, 0]
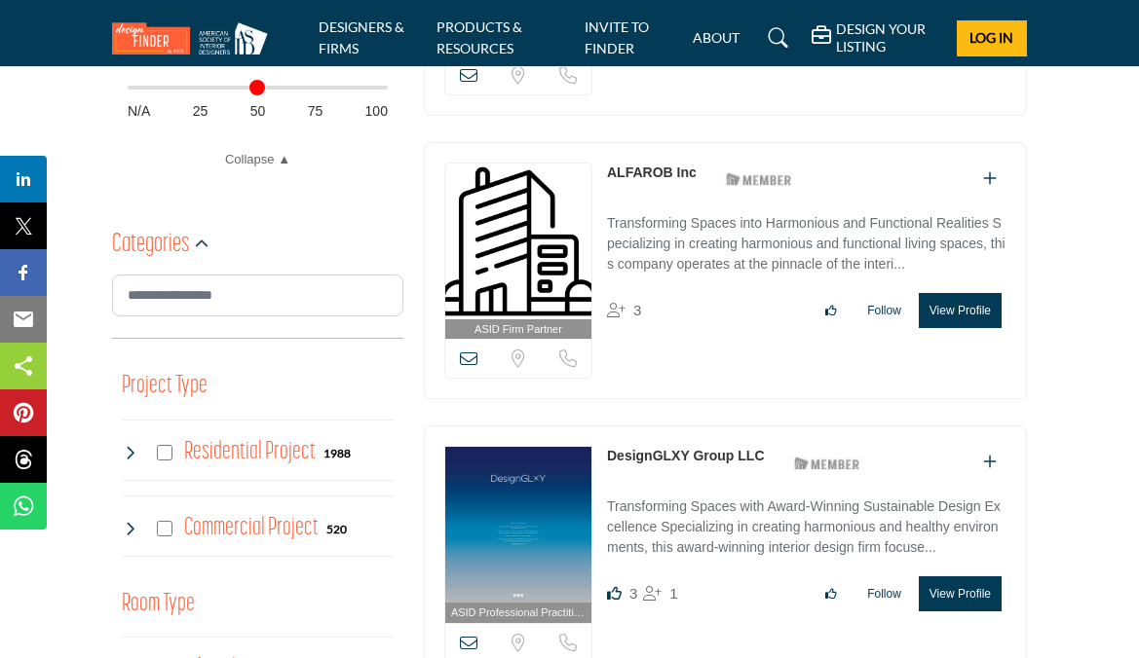
click at [174, 527] on div "Commercial Project 520" at bounding box center [234, 528] width 225 height 35
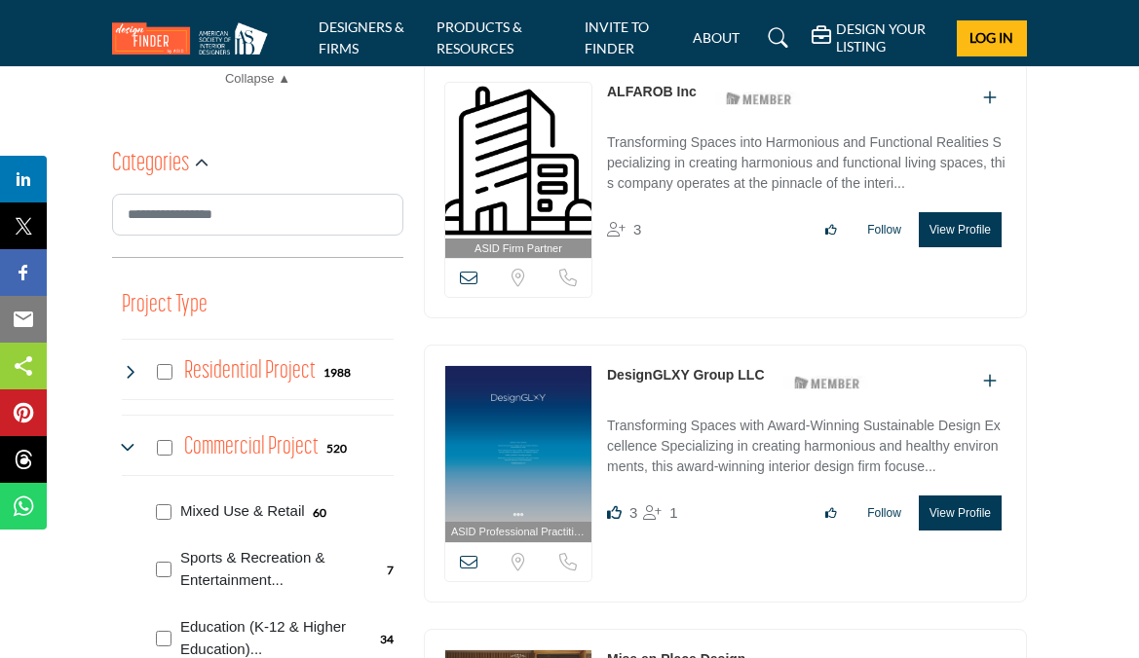
scroll to position [1169, 0]
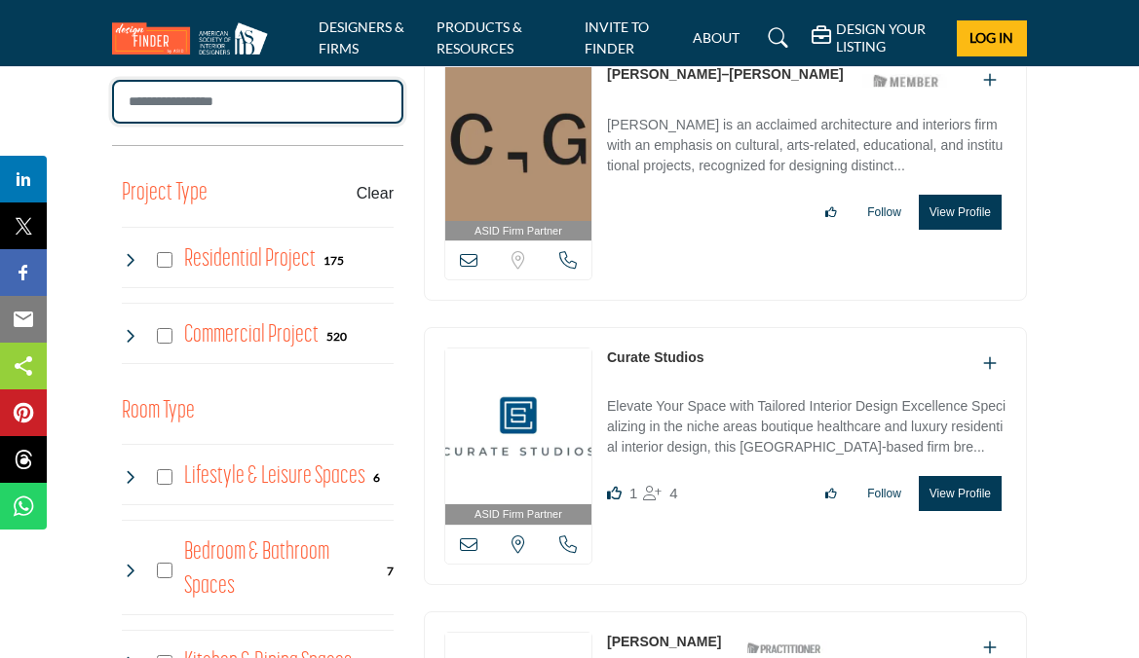
click at [311, 107] on input "Search Category" at bounding box center [257, 102] width 291 height 44
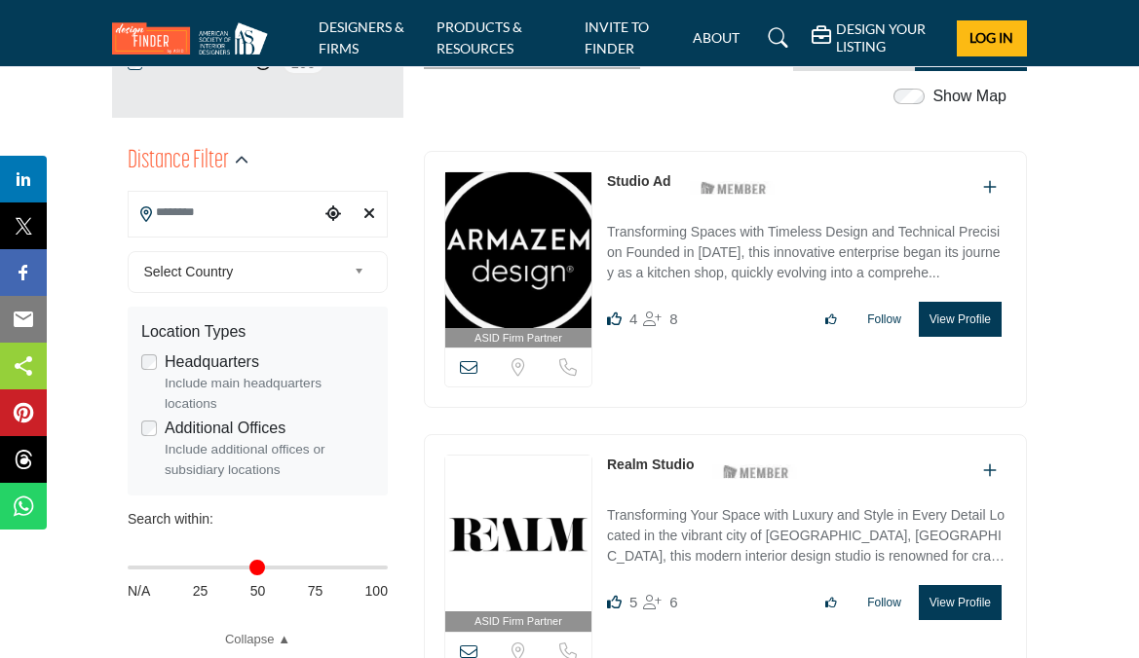
scroll to position [487, 0]
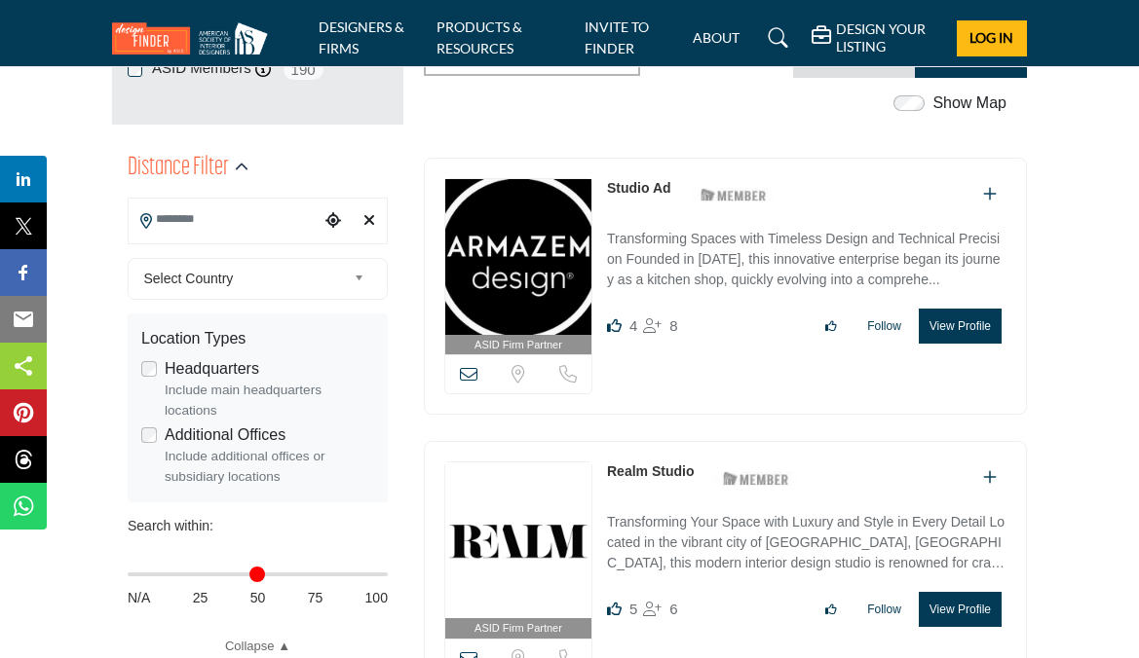
click at [286, 270] on span "Select Country" at bounding box center [245, 278] width 202 height 23
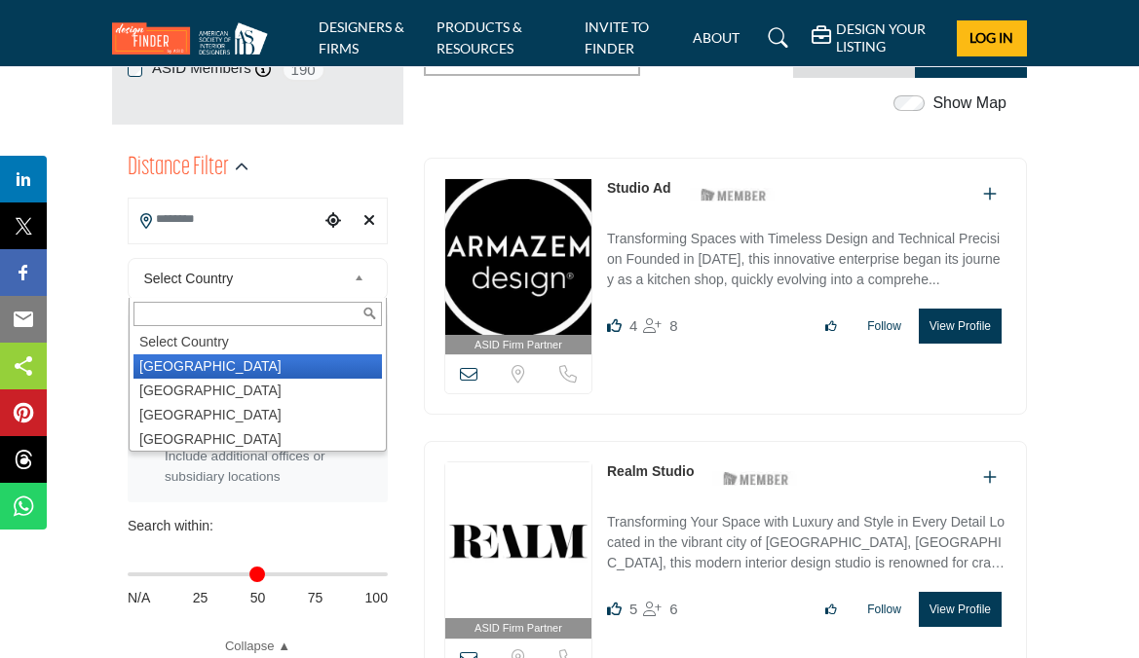
click at [260, 358] on li "[GEOGRAPHIC_DATA]" at bounding box center [257, 367] width 248 height 24
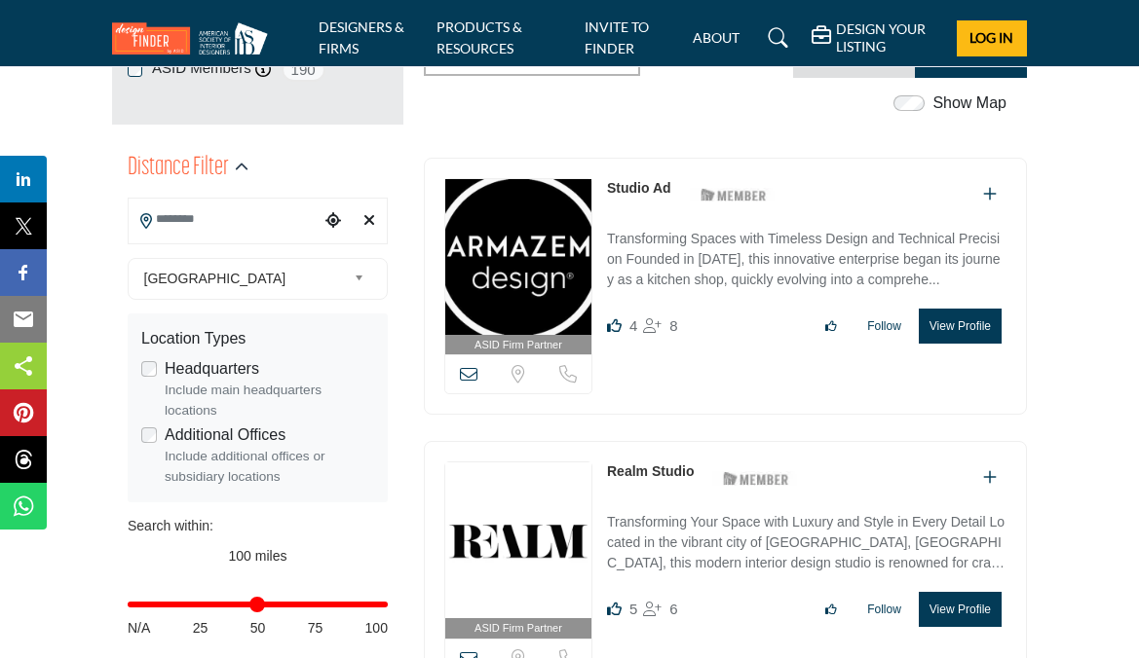
type input "***"
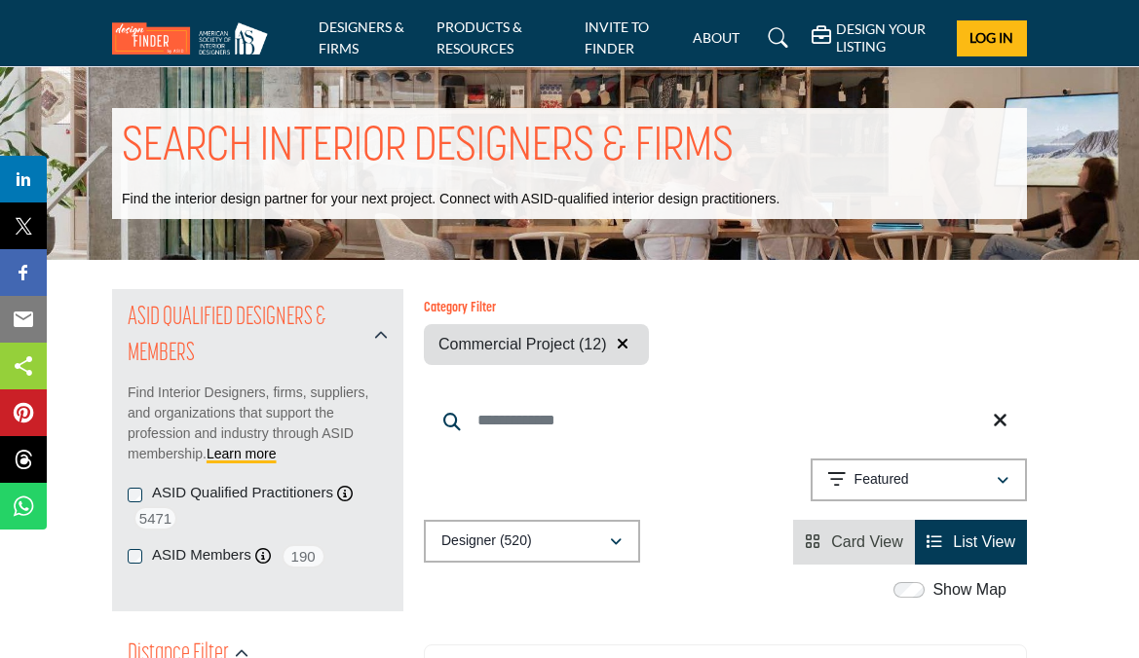
click at [683, 469] on div "Showing 21 results out of 520 Featured" at bounding box center [725, 484] width 603 height 50
click at [635, 346] on div "Commercial Project (12)" at bounding box center [536, 344] width 225 height 41
click at [625, 347] on icon "button" at bounding box center [623, 344] width 12 height 16
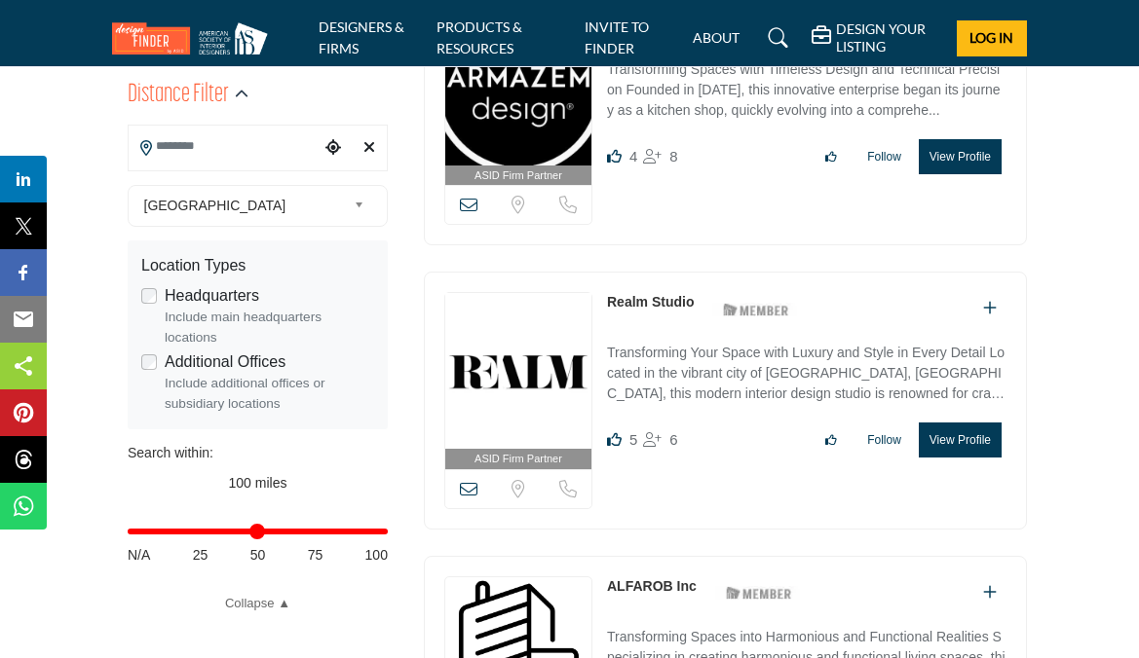
scroll to position [390, 0]
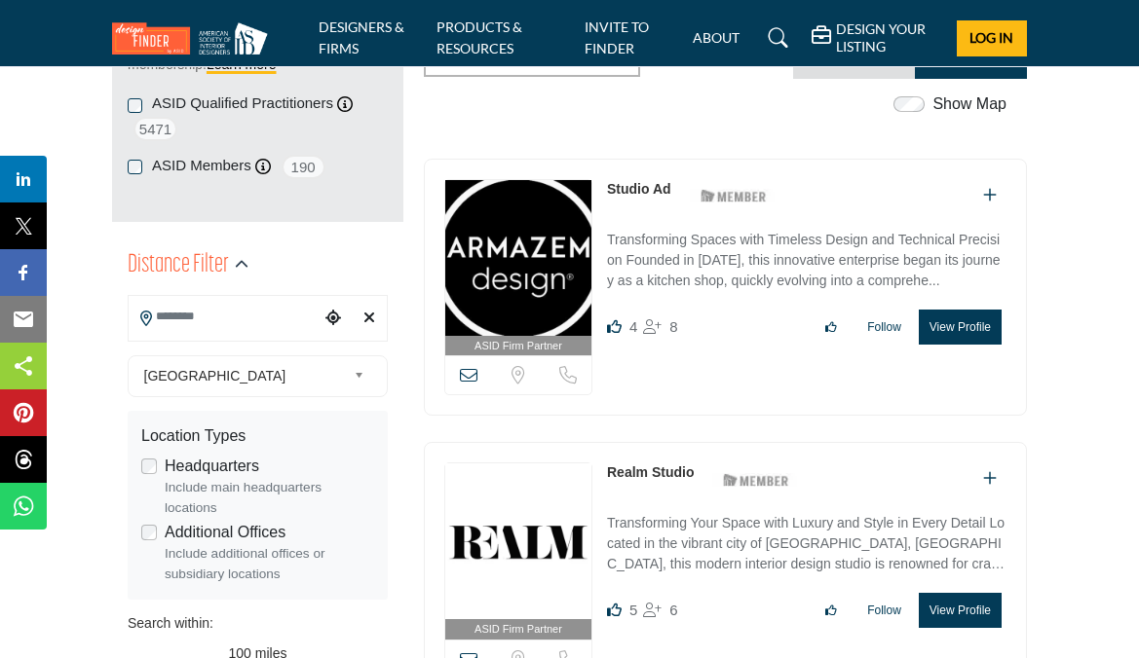
click at [287, 319] on input "Search Location" at bounding box center [225, 317] width 192 height 38
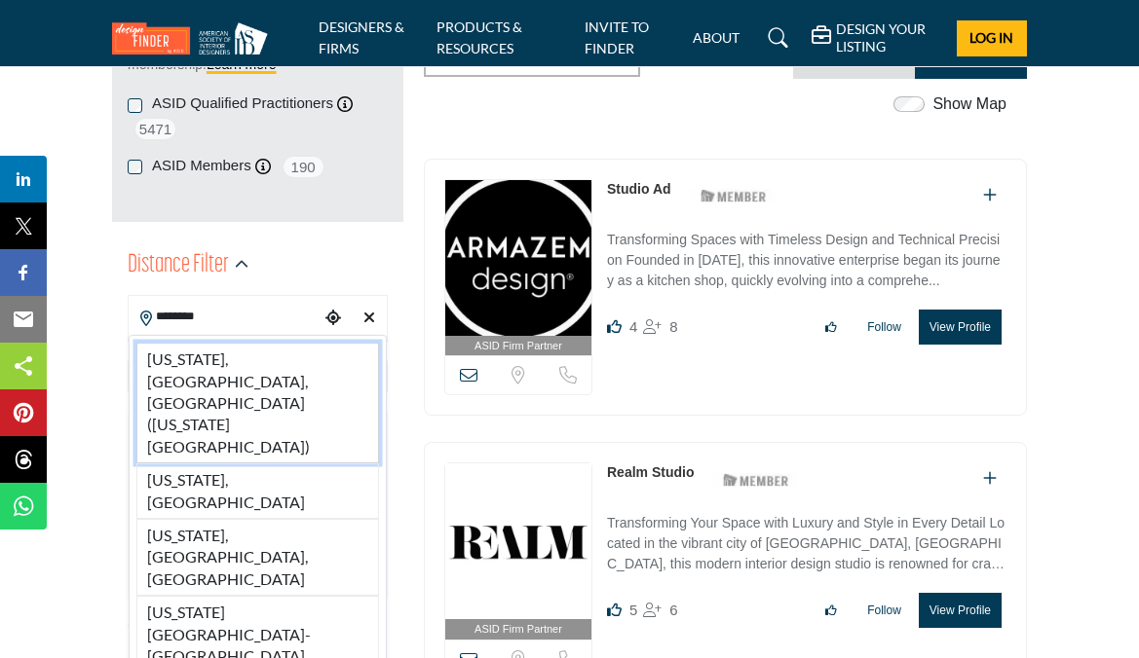
click at [284, 351] on li "[US_STATE], [GEOGRAPHIC_DATA], [GEOGRAPHIC_DATA] ([US_STATE][GEOGRAPHIC_DATA])" at bounding box center [257, 403] width 243 height 121
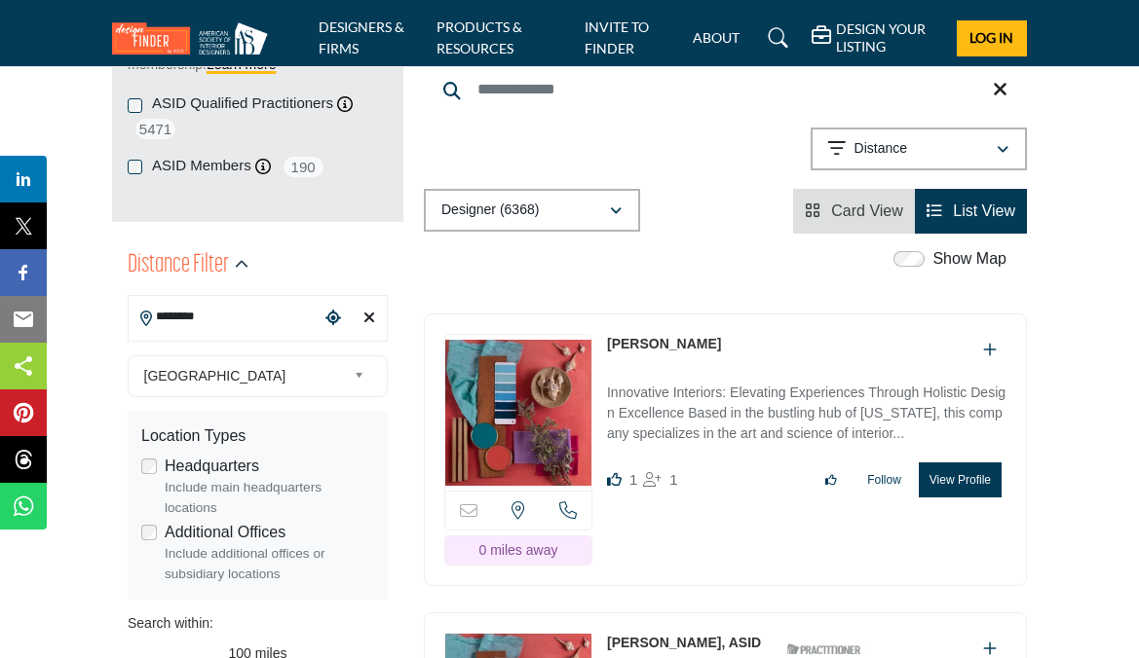
type input "**********"
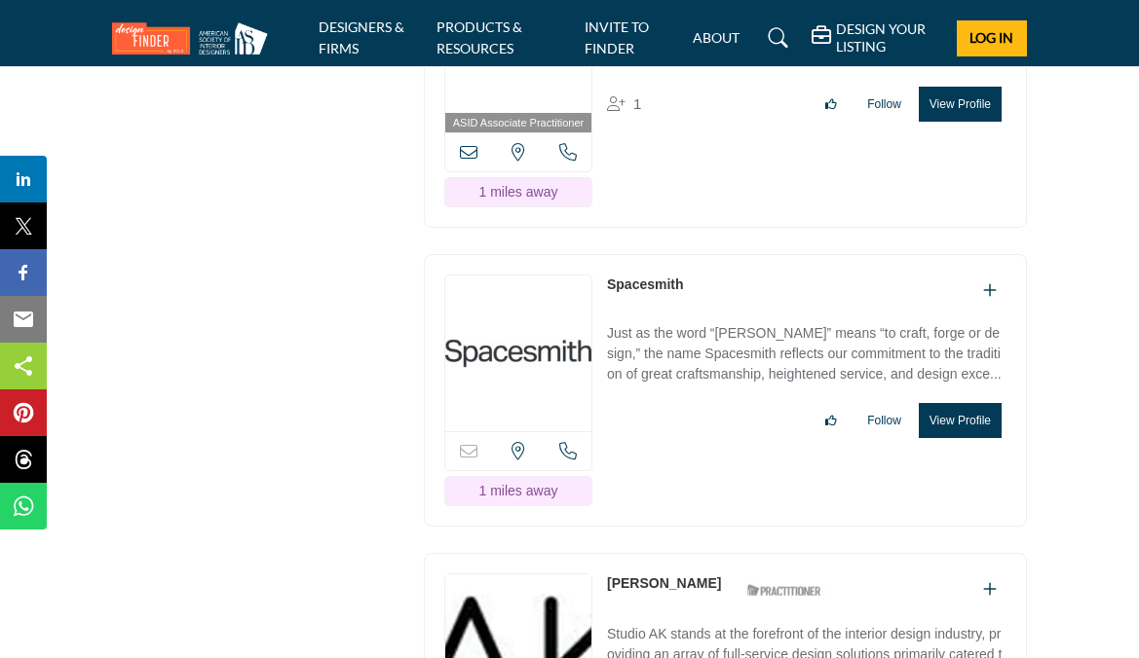
scroll to position [6137, 0]
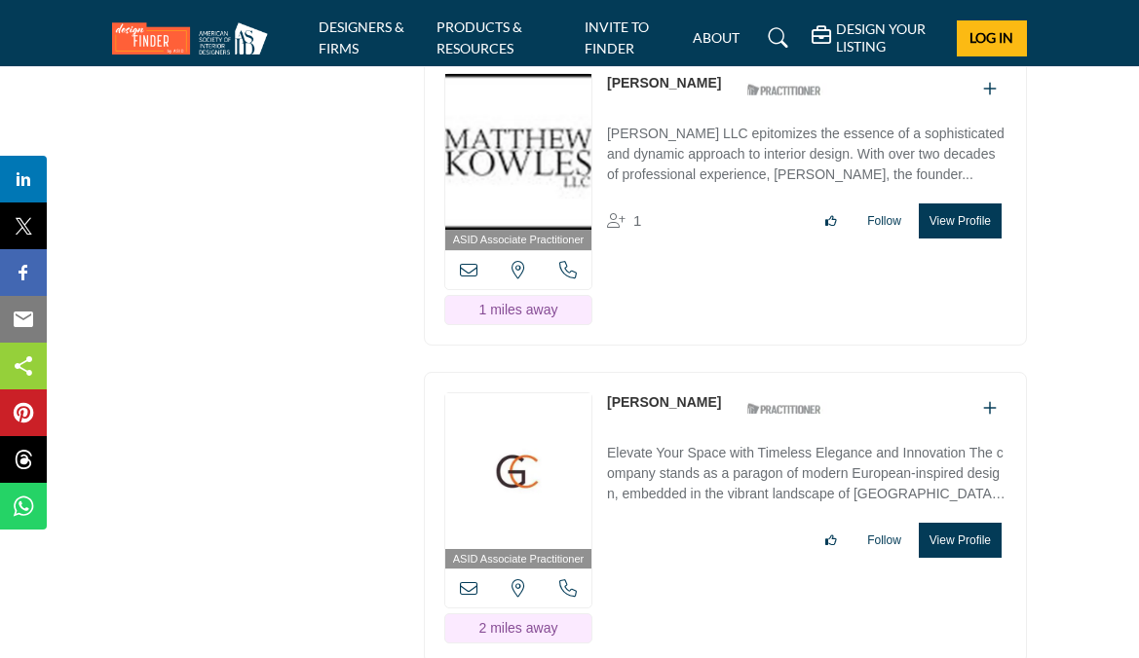
scroll to position [8695, 0]
